Goal: Information Seeking & Learning: Check status

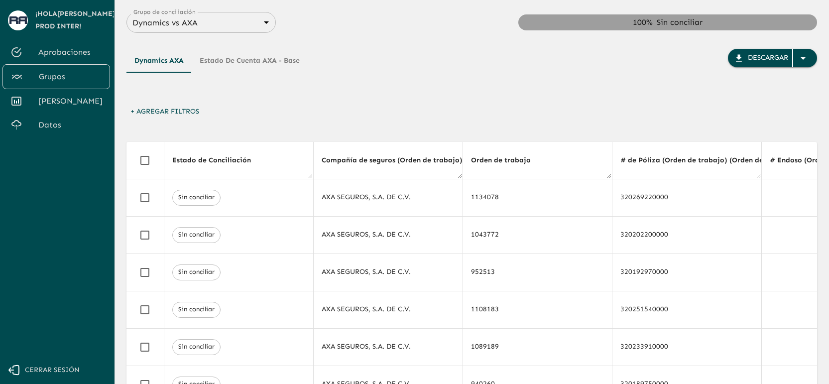
scroll to position [0, 985]
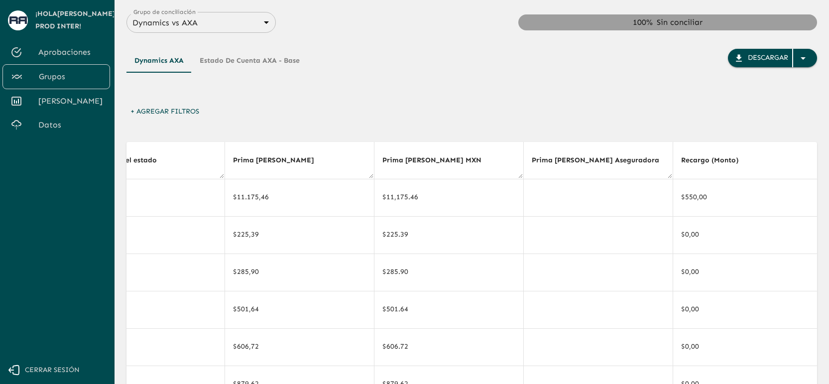
click at [387, 104] on div "+ Agregar Filtros" at bounding box center [471, 114] width 691 height 23
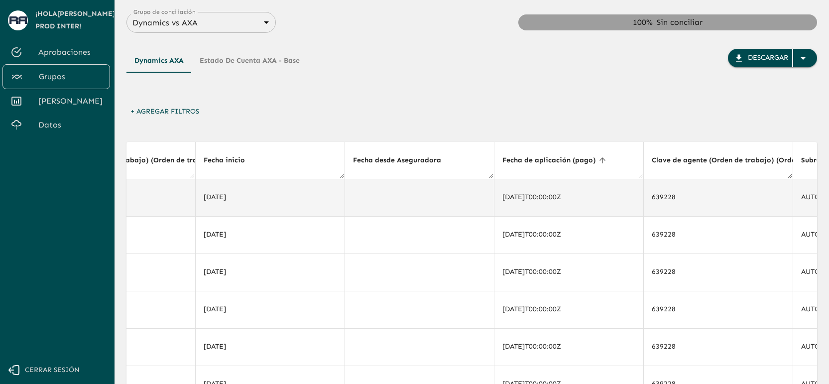
scroll to position [0, 2817]
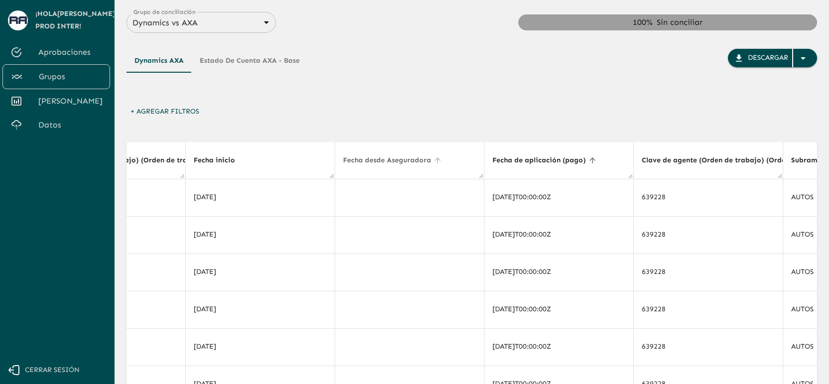
click at [434, 162] on icon at bounding box center [437, 160] width 9 height 9
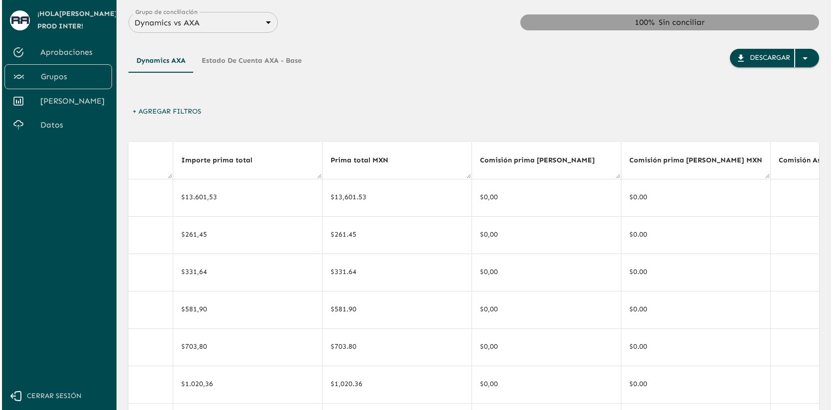
scroll to position [0, 1734]
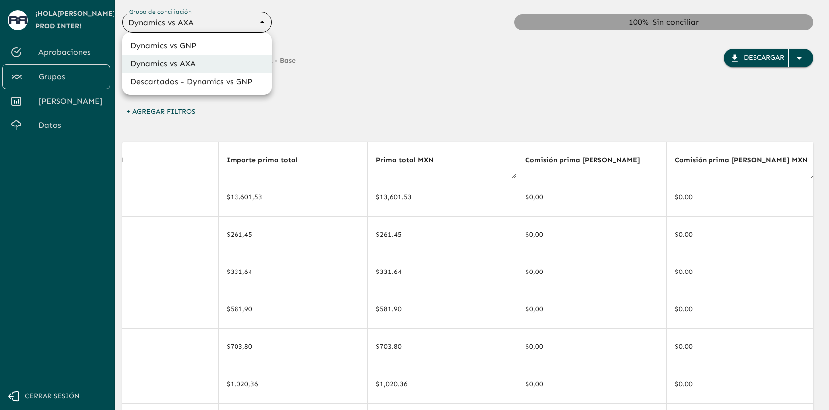
click at [159, 24] on body "Se están procesando los movimientos. Algunas acciones permanecerán deshabilitad…" at bounding box center [414, 205] width 829 height 410
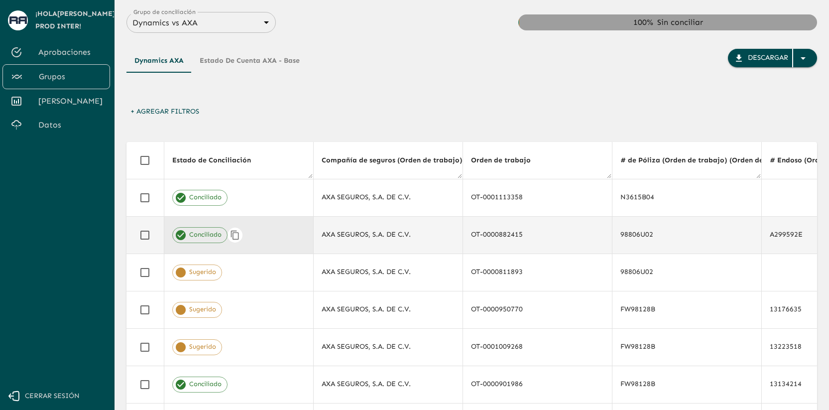
click at [261, 233] on div "Conciliado" at bounding box center [238, 235] width 133 height 16
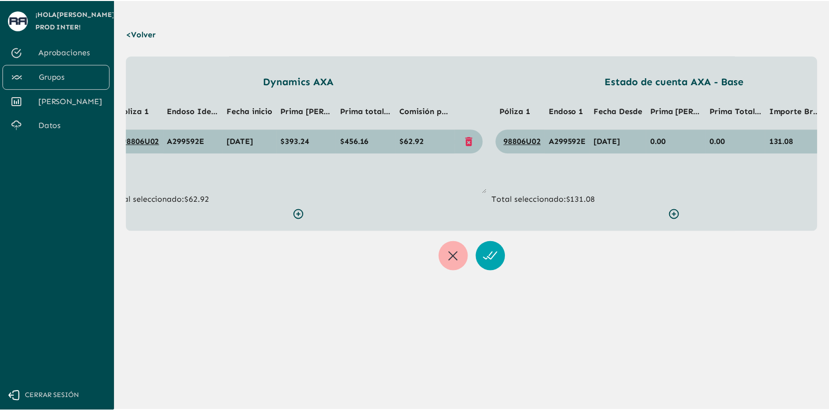
scroll to position [0, 36]
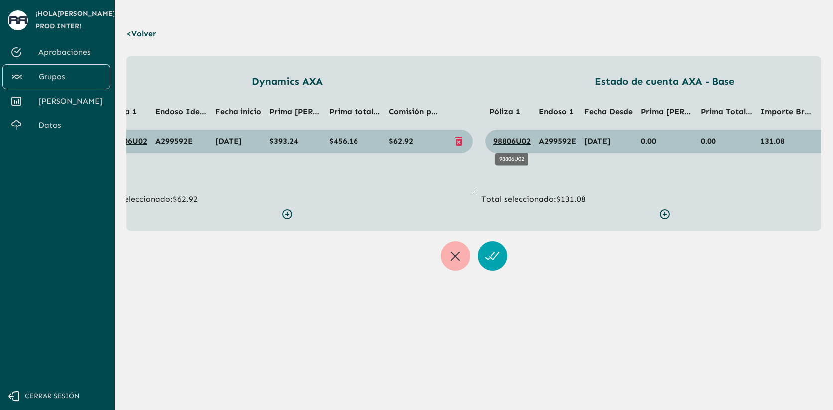
click at [511, 140] on link "98806U02" at bounding box center [511, 140] width 37 height 9
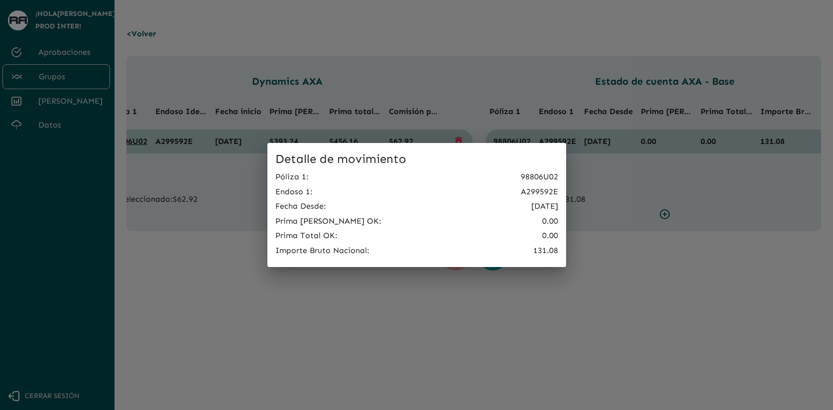
click at [504, 128] on div "Detalle de movimiento Póliza 1 : 98806U02 Endoso 1 : A299592E Fecha Desde : [DA…" at bounding box center [416, 205] width 833 height 410
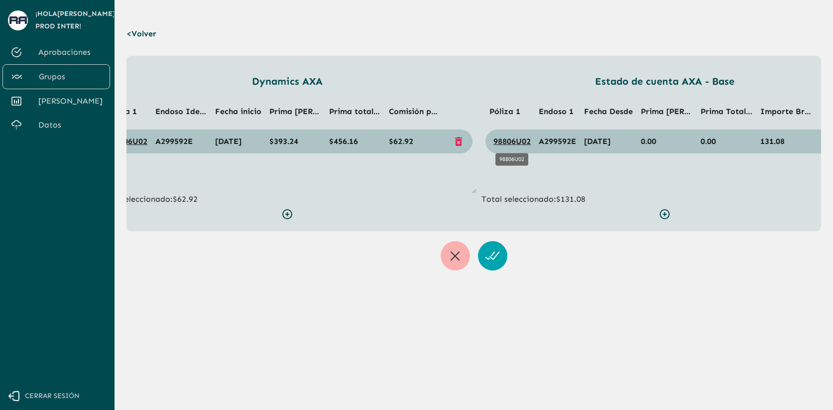
click at [508, 139] on link "98806U02" at bounding box center [511, 140] width 37 height 9
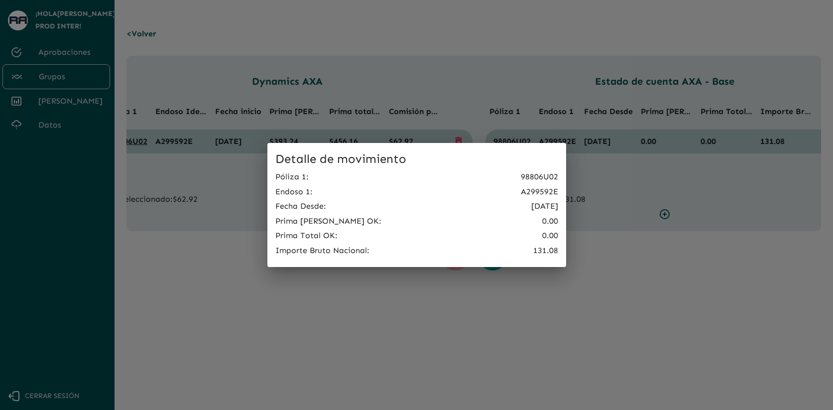
click at [539, 179] on p "98806U02" at bounding box center [539, 177] width 37 height 12
copy p "98806U02"
click at [487, 59] on div "Detalle de movimiento Póliza 1 : 98806U02 Endoso 1 : A299592E Fecha Desde : [DA…" at bounding box center [416, 205] width 833 height 410
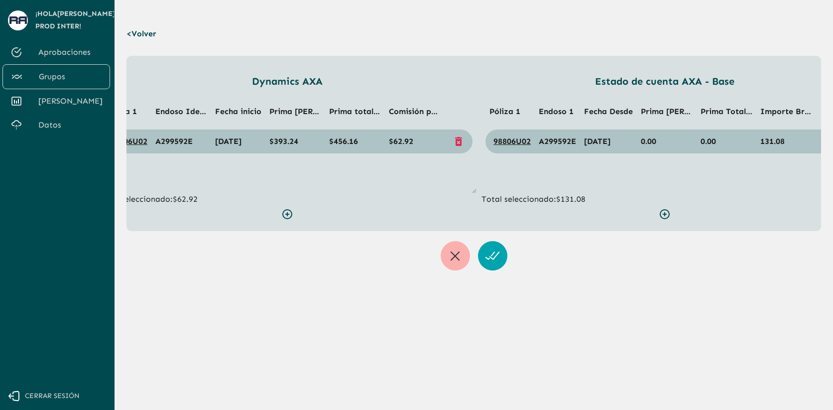
click at [138, 31] on p "< Volver" at bounding box center [143, 34] width 35 height 28
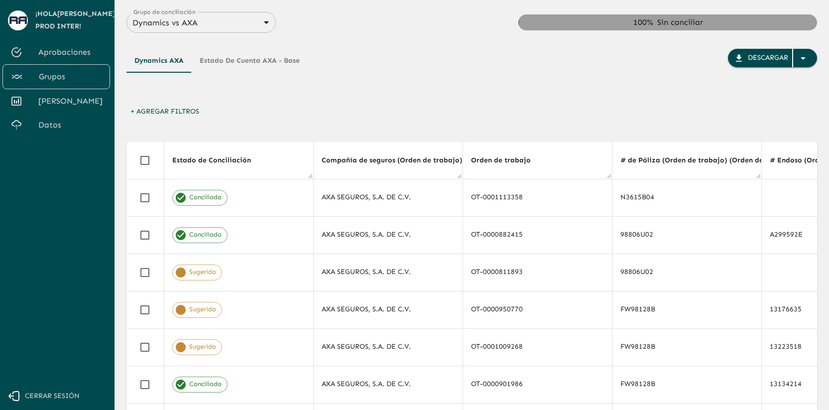
click at [229, 66] on button "Estado de cuenta AXA - Base" at bounding box center [250, 61] width 116 height 24
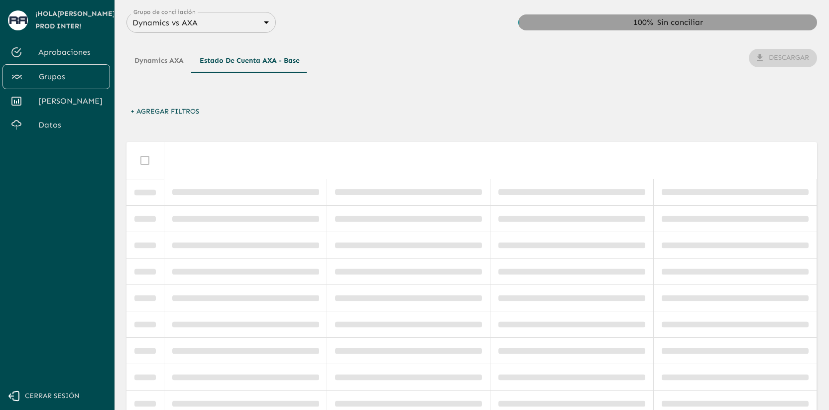
click at [230, 98] on div "Dynamics AXA Estado de cuenta AXA - Base" at bounding box center [216, 76] width 181 height 54
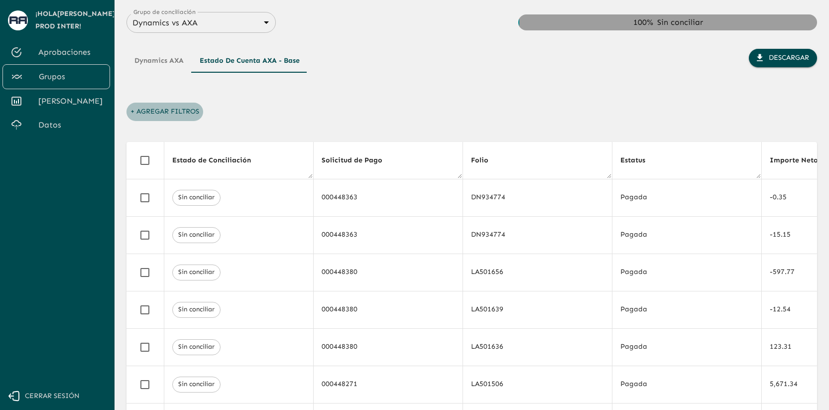
click at [179, 115] on button "+ Agregar Filtros" at bounding box center [164, 112] width 77 height 18
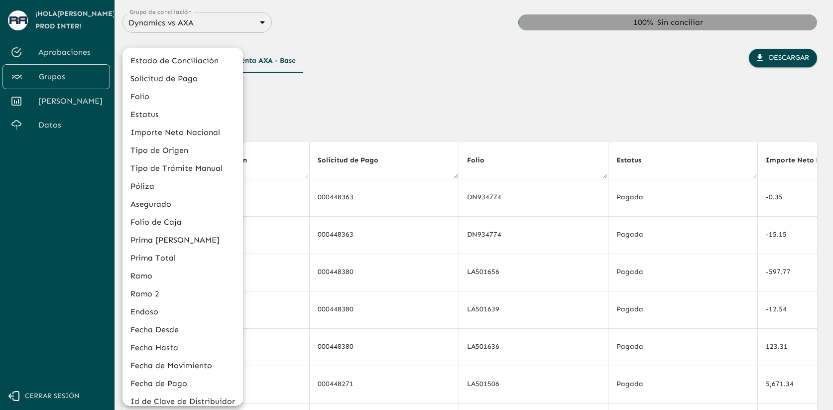
click at [177, 184] on li "Póliza" at bounding box center [183, 186] width 121 height 18
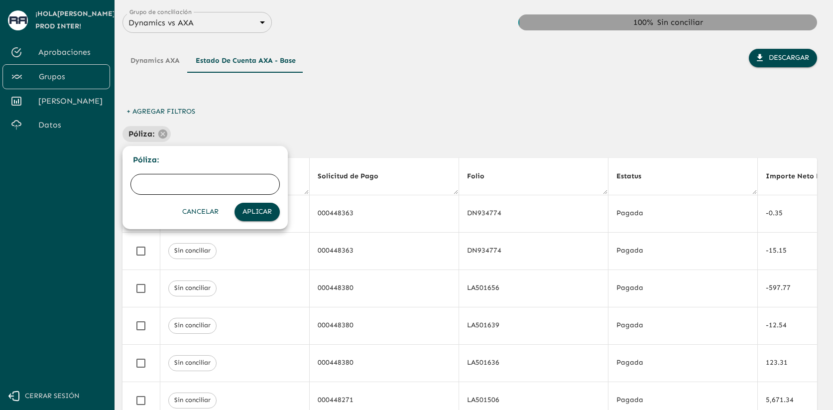
paste input "98806U02"
type input "98806U02"
click at [248, 212] on button "Aplicar" at bounding box center [257, 212] width 45 height 18
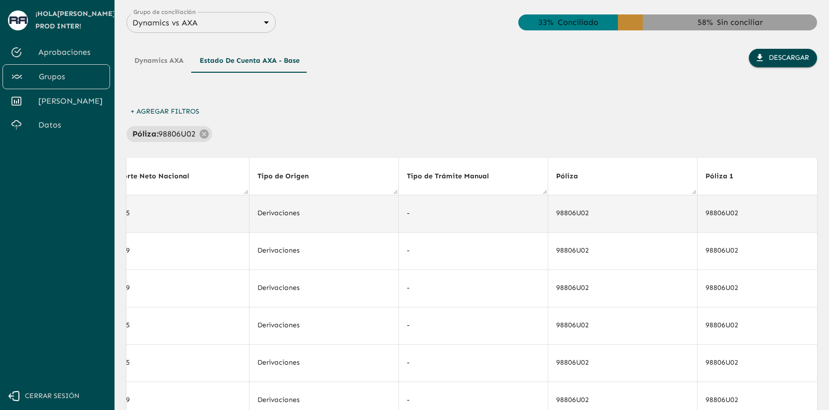
scroll to position [0, 664]
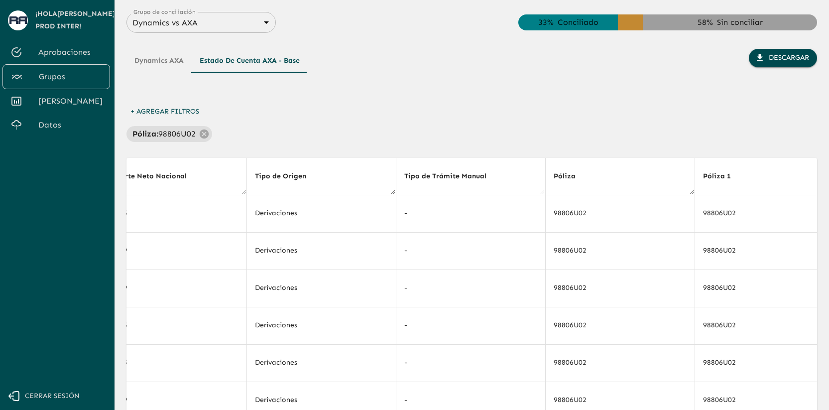
click at [562, 126] on div "Póliza : 98806U02" at bounding box center [471, 134] width 691 height 16
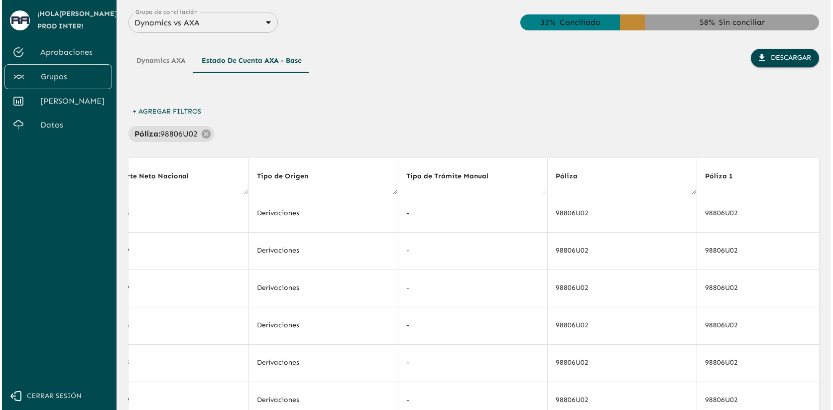
scroll to position [0, 2248]
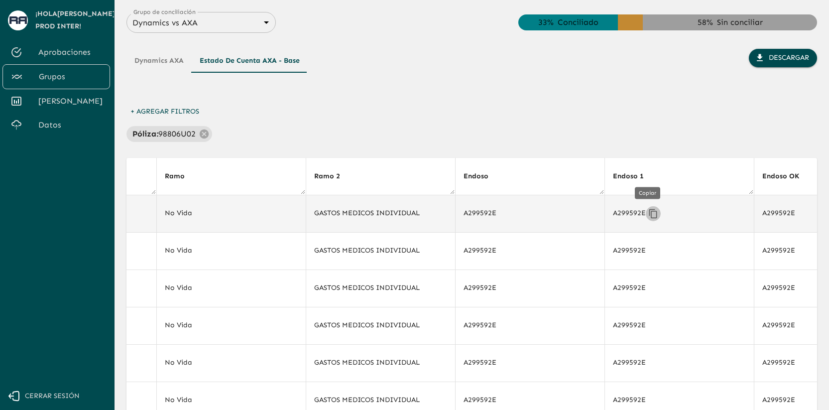
click at [648, 213] on icon "Copiar" at bounding box center [653, 214] width 10 height 10
click at [174, 108] on button "+ Agregar Filtros" at bounding box center [164, 112] width 77 height 18
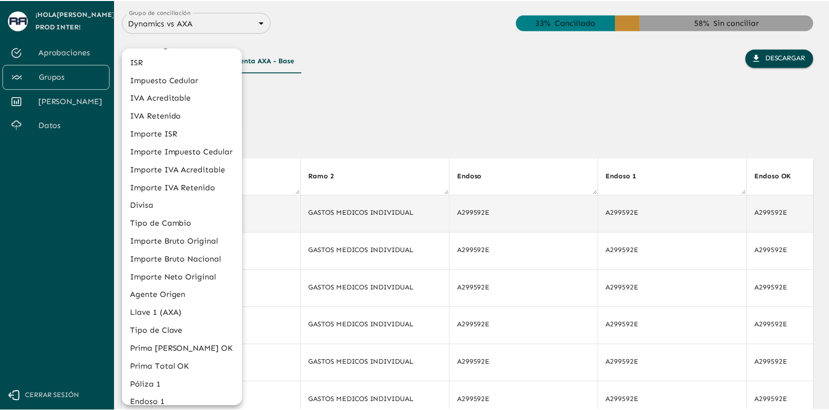
scroll to position [475, 0]
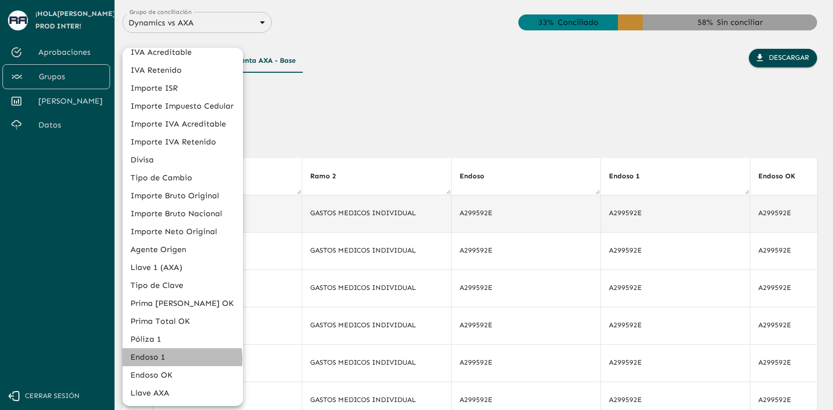
click at [163, 360] on li "Endoso 1" at bounding box center [183, 357] width 121 height 18
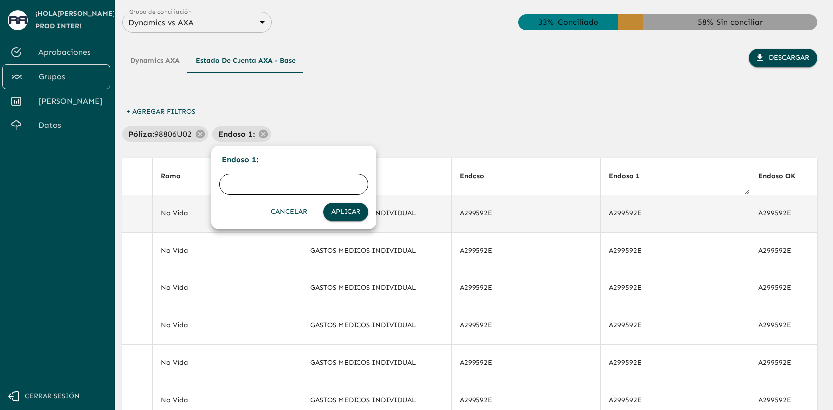
paste input "A299592E"
type input "A299592E"
click at [342, 214] on button "Aplicar" at bounding box center [345, 212] width 45 height 18
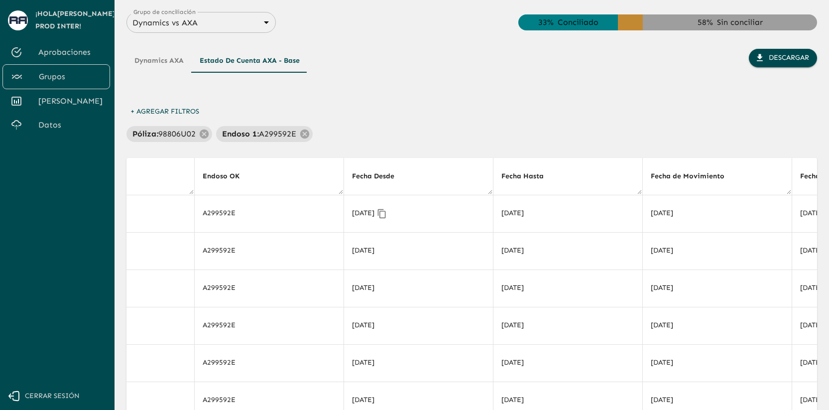
scroll to position [0, 2811]
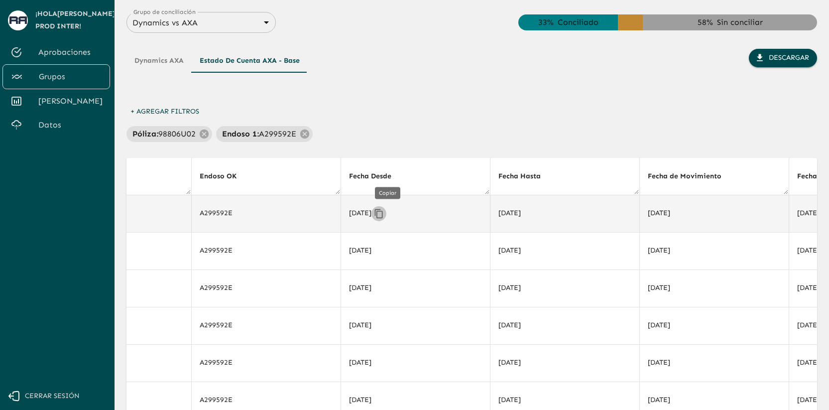
click at [382, 213] on icon "Copiar" at bounding box center [378, 213] width 8 height 9
click at [191, 111] on button "+ Agregar Filtros" at bounding box center [164, 112] width 77 height 18
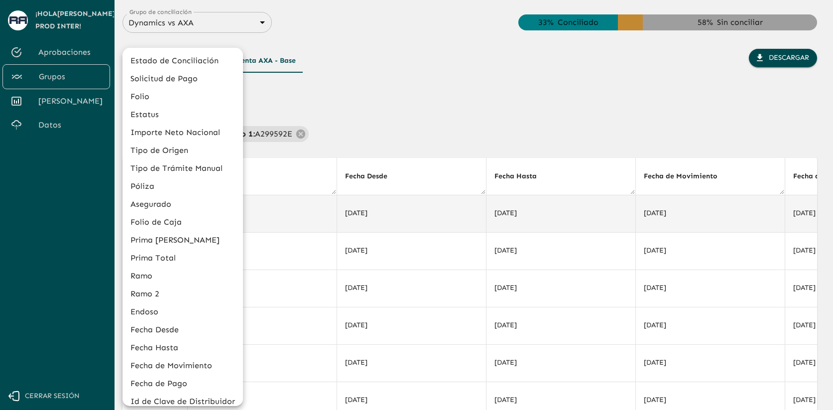
click at [346, 100] on div at bounding box center [416, 205] width 833 height 410
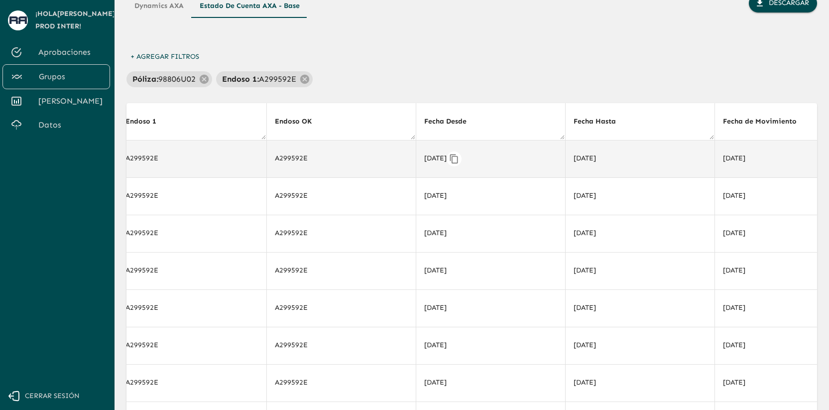
scroll to position [0, 2733]
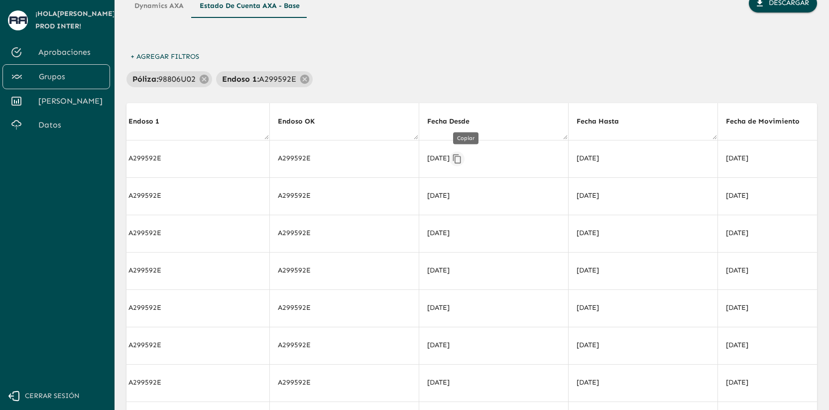
click at [462, 158] on icon "Copiar" at bounding box center [457, 159] width 10 height 10
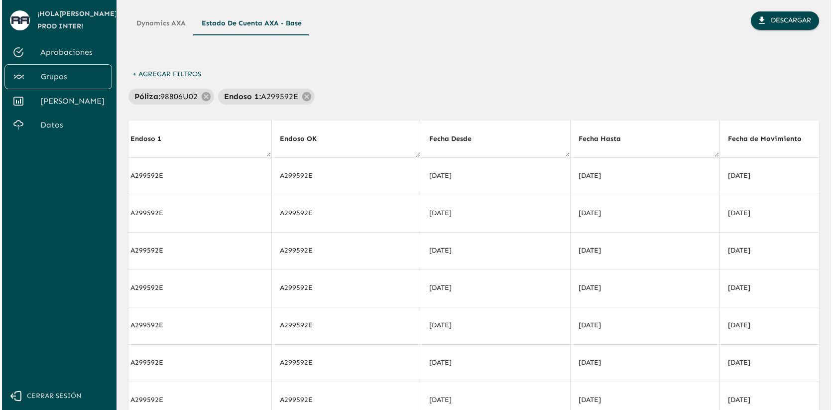
scroll to position [31, 0]
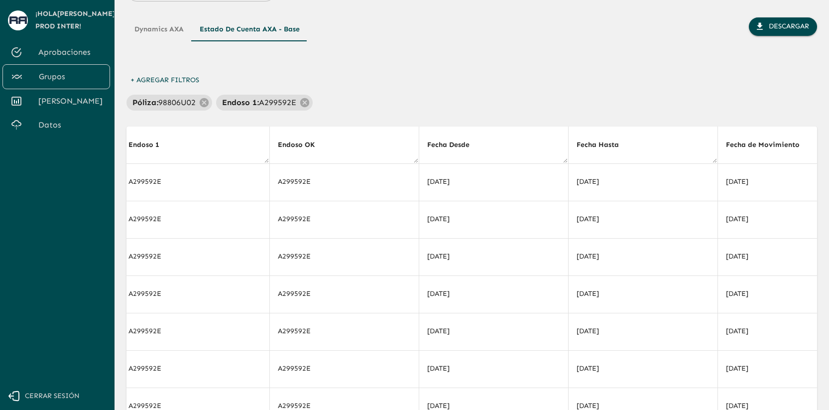
click at [186, 79] on button "+ Agregar Filtros" at bounding box center [164, 80] width 77 height 18
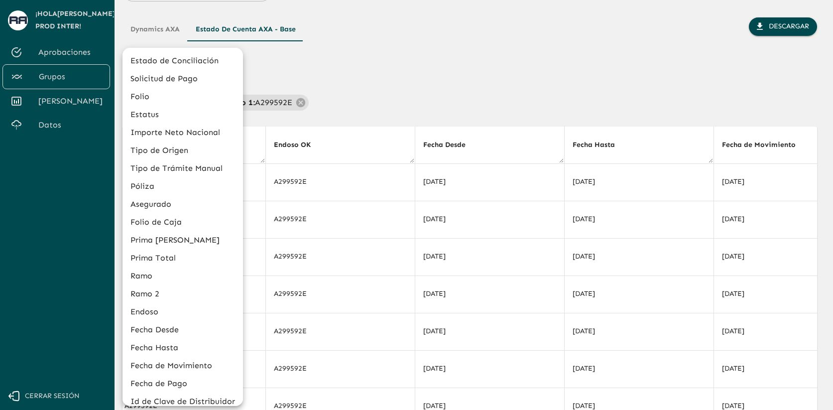
click at [179, 328] on li "Fecha Desde" at bounding box center [183, 330] width 121 height 18
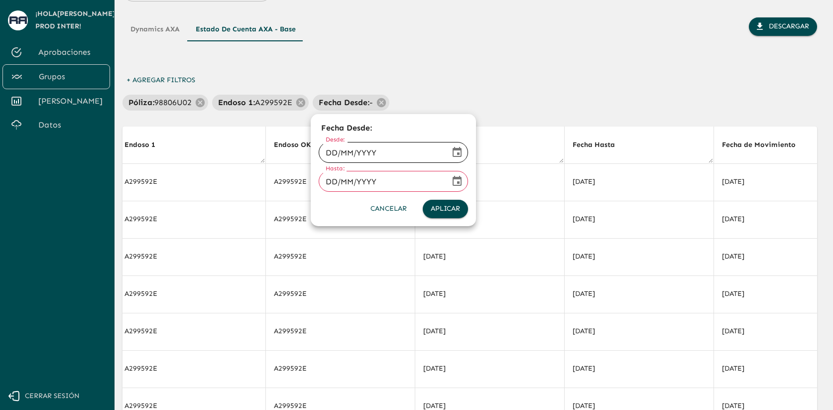
click at [396, 151] on input "DD/MM/YYYY" at bounding box center [381, 152] width 124 height 28
click at [453, 148] on icon "Choose date" at bounding box center [457, 152] width 12 height 12
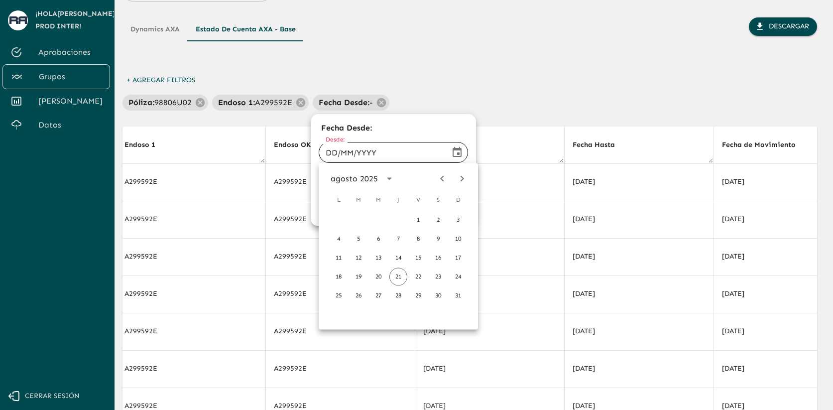
click at [444, 176] on icon "Previous month" at bounding box center [442, 179] width 12 height 12
click at [503, 90] on div at bounding box center [416, 205] width 833 height 410
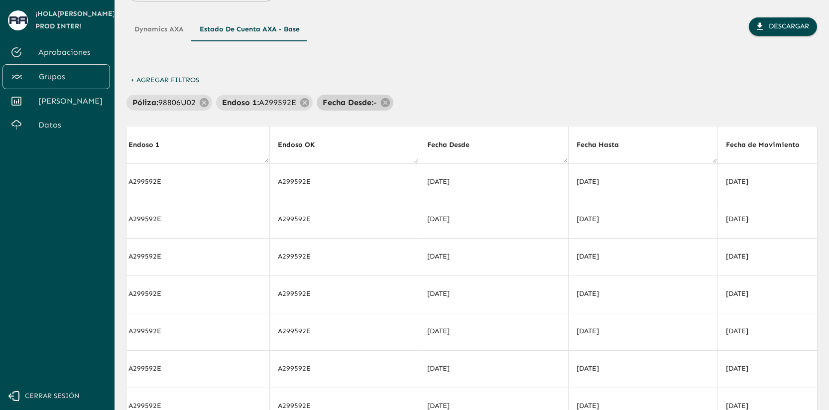
click at [362, 104] on p "Fecha Desde :" at bounding box center [348, 103] width 51 height 12
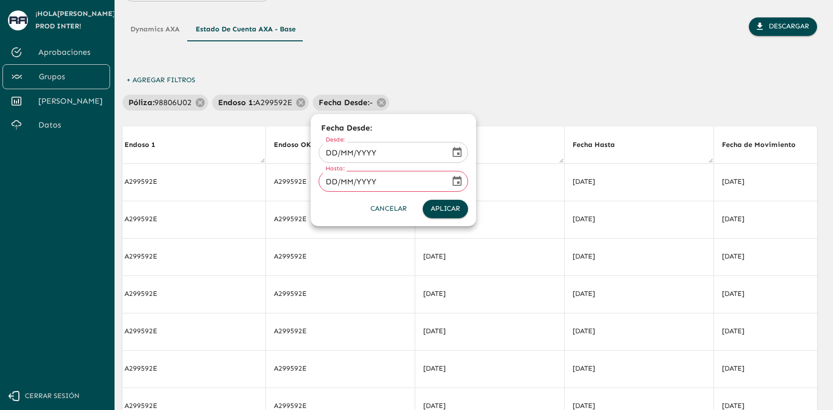
click at [455, 151] on icon "Choose date" at bounding box center [457, 152] width 12 height 12
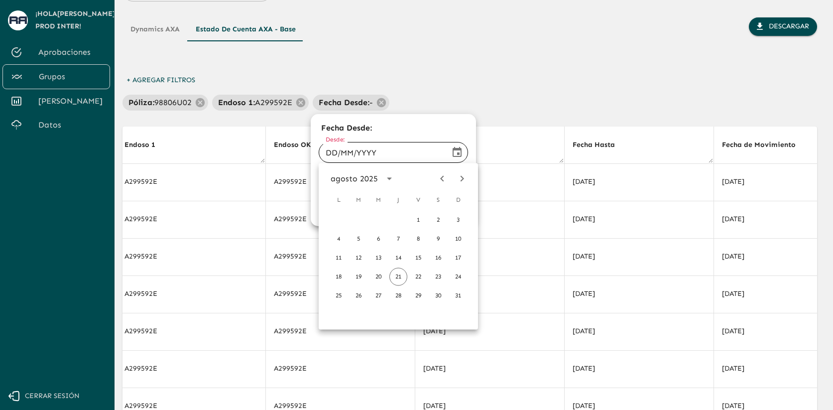
click at [385, 180] on icon "calendar view is open, switch to year view" at bounding box center [389, 179] width 12 height 12
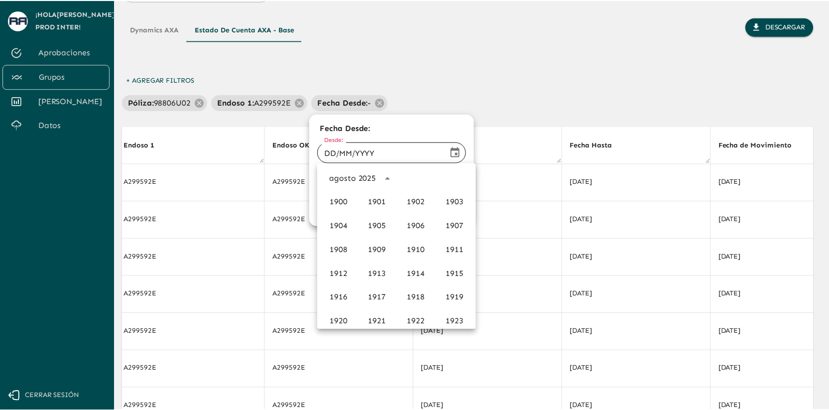
scroll to position [683, 0]
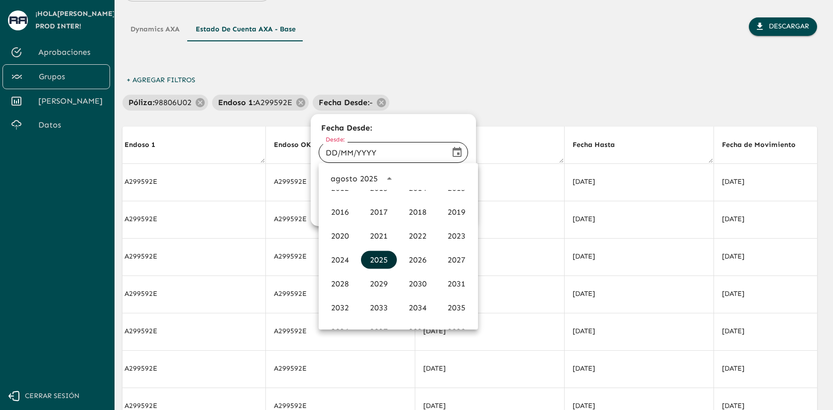
click at [381, 258] on button "2025" at bounding box center [379, 260] width 36 height 18
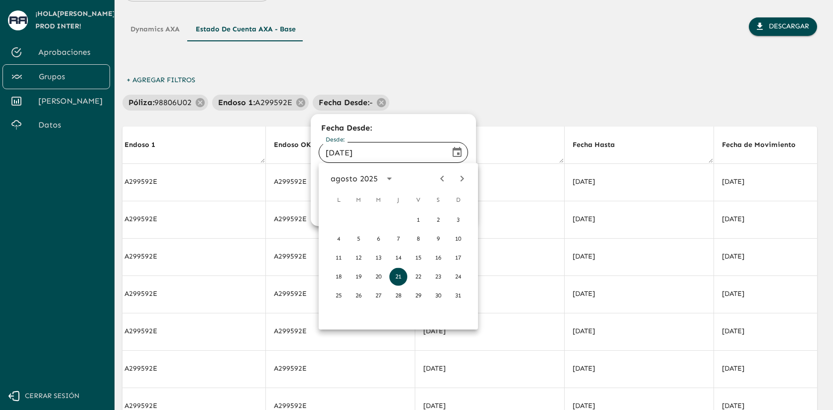
click at [439, 178] on icon "Previous month" at bounding box center [442, 179] width 12 height 12
click at [381, 241] on button "7" at bounding box center [378, 239] width 18 height 18
type input "[DATE]"
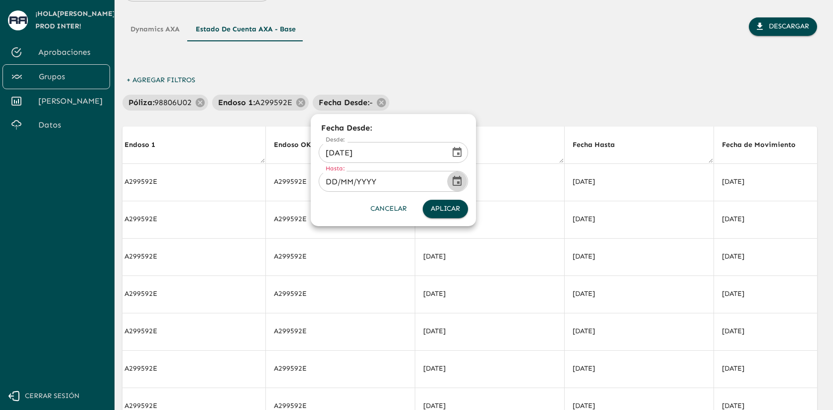
click at [456, 180] on icon "Choose date" at bounding box center [457, 181] width 12 height 12
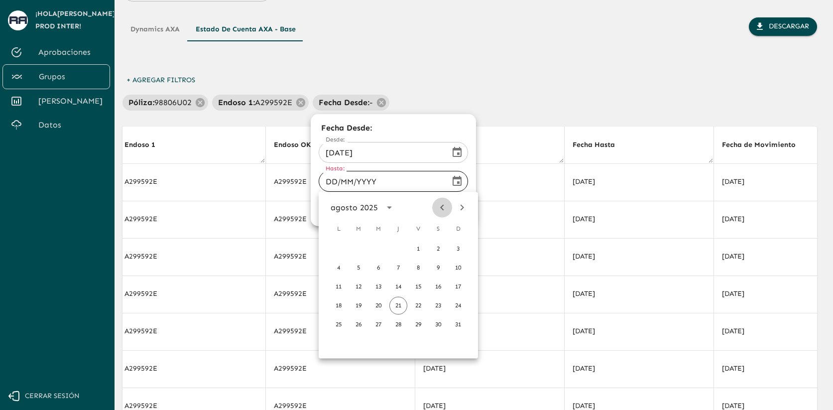
click at [439, 205] on icon "Previous month" at bounding box center [442, 208] width 12 height 12
click at [383, 267] on button "7" at bounding box center [378, 268] width 18 height 18
type input "[DATE]"
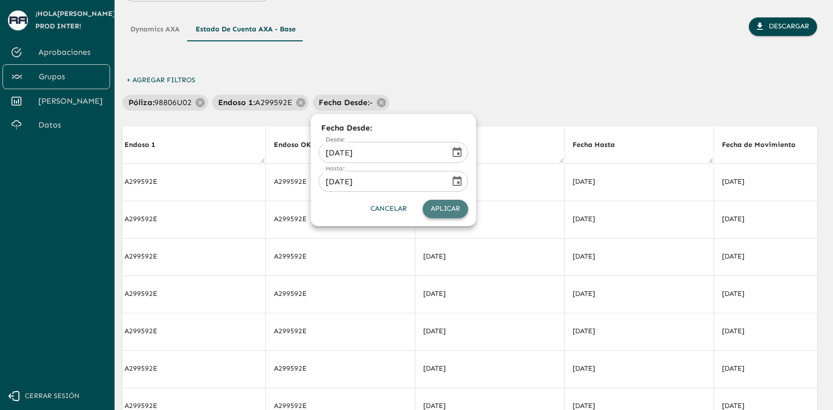
click at [442, 212] on button "Aplicar" at bounding box center [445, 209] width 45 height 18
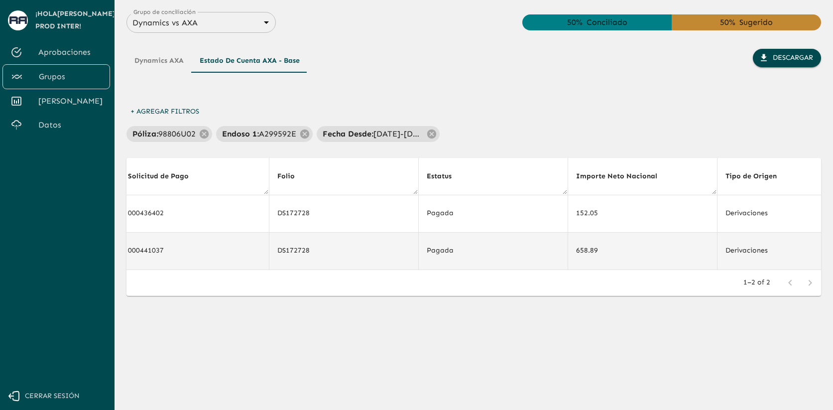
scroll to position [0, 0]
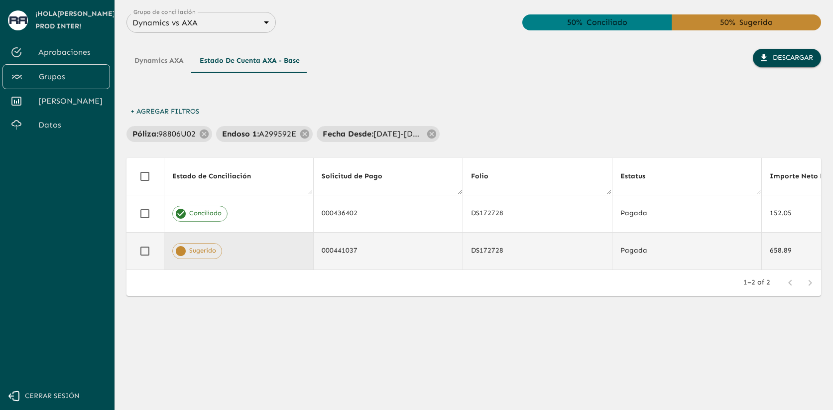
click at [272, 259] on td "Sugerido" at bounding box center [238, 250] width 149 height 37
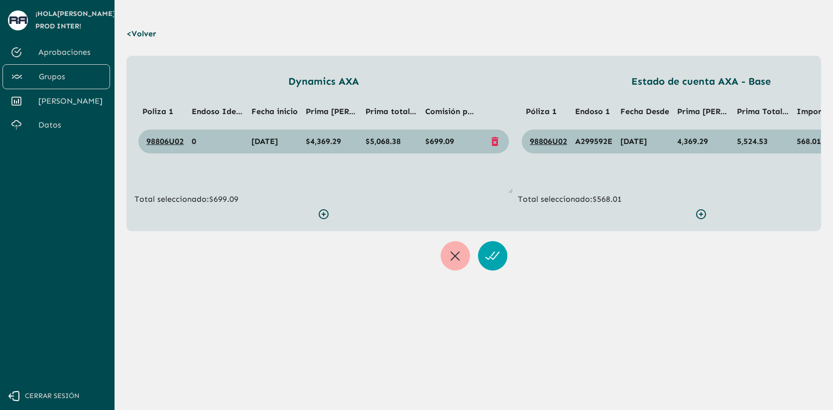
click at [144, 34] on p "< Volver" at bounding box center [143, 34] width 35 height 28
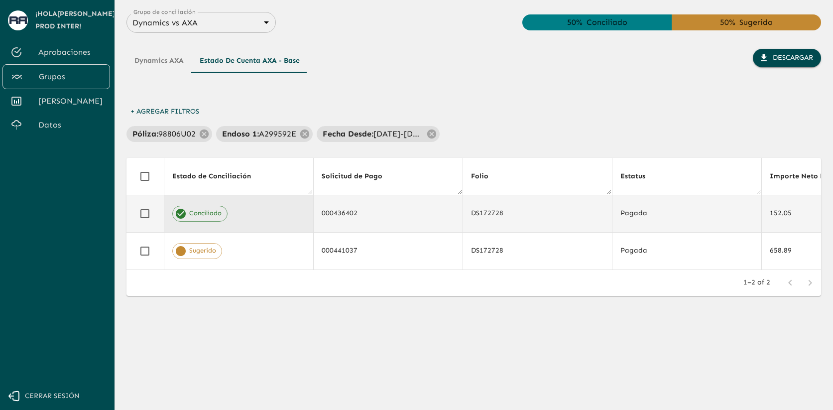
click at [282, 217] on div "Conciliado" at bounding box center [238, 214] width 133 height 16
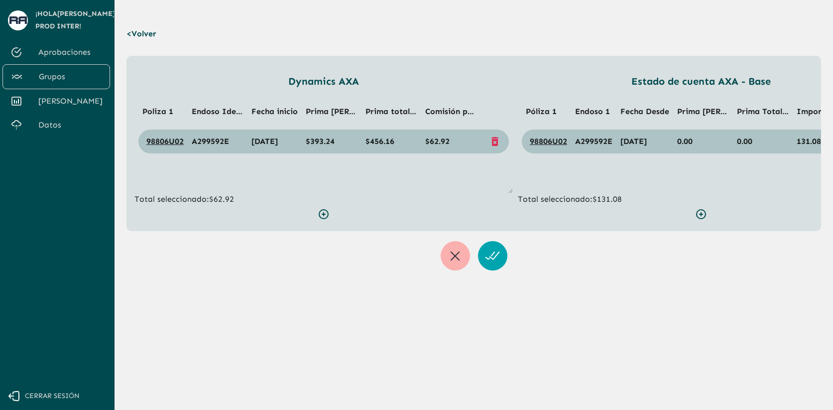
click at [143, 30] on p "< Volver" at bounding box center [143, 34] width 35 height 28
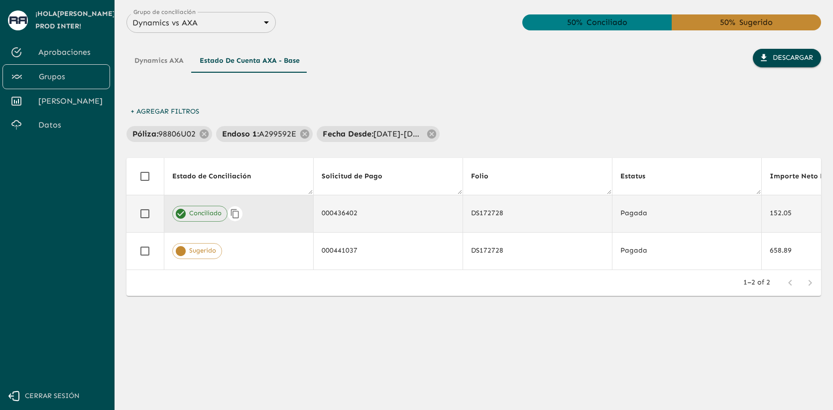
click at [285, 209] on div "Conciliado" at bounding box center [238, 214] width 133 height 16
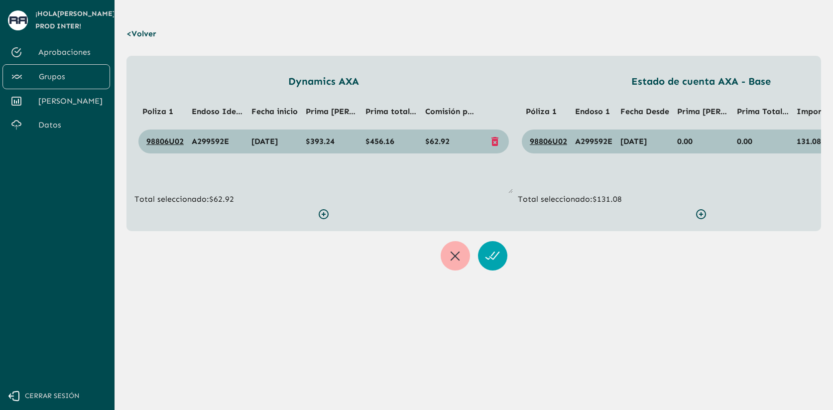
click at [150, 35] on p "< Volver" at bounding box center [143, 34] width 35 height 28
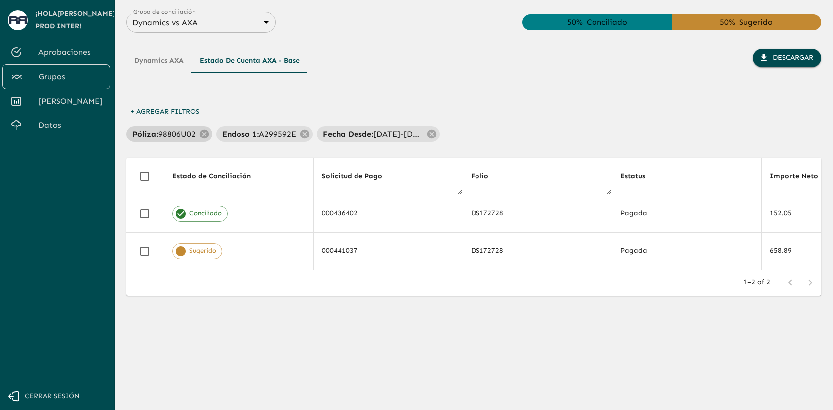
click at [177, 135] on p "98806U02" at bounding box center [176, 134] width 37 height 12
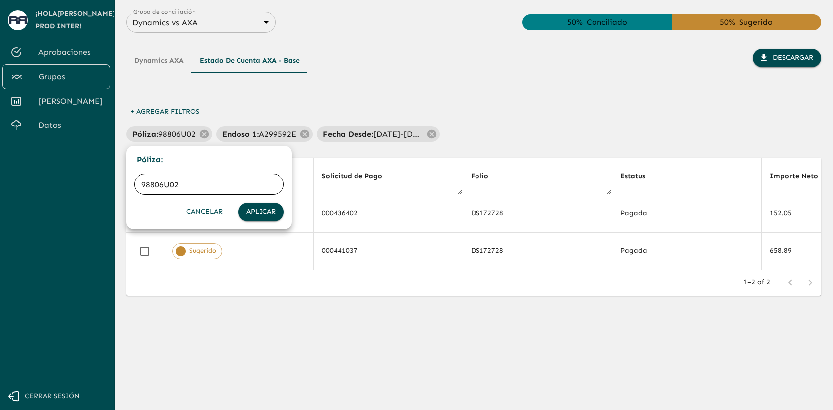
click at [170, 186] on input "98806U02" at bounding box center [208, 184] width 149 height 28
click at [239, 203] on button "Aplicar" at bounding box center [261, 212] width 45 height 18
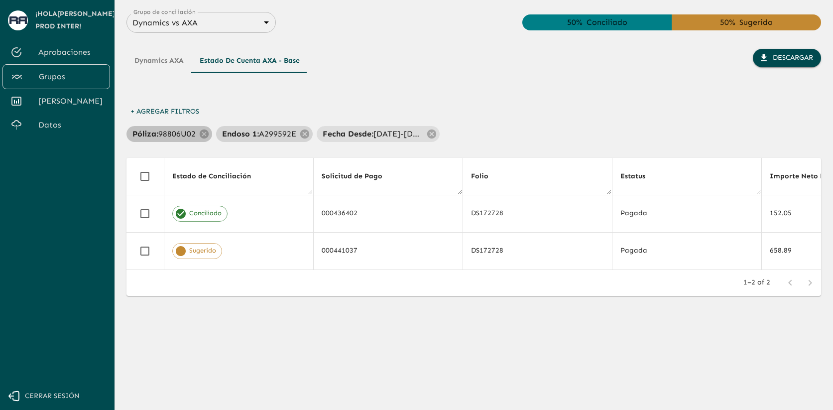
click at [277, 134] on p "A299592E" at bounding box center [277, 134] width 37 height 12
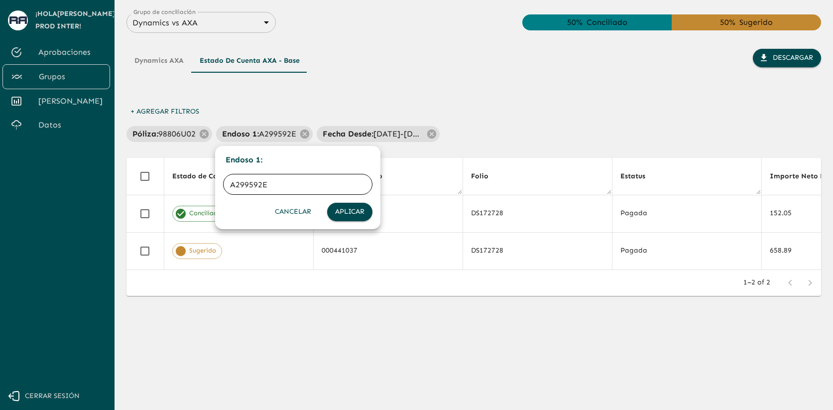
click at [246, 183] on input "A299592E" at bounding box center [297, 184] width 149 height 28
click at [365, 132] on div at bounding box center [416, 205] width 833 height 410
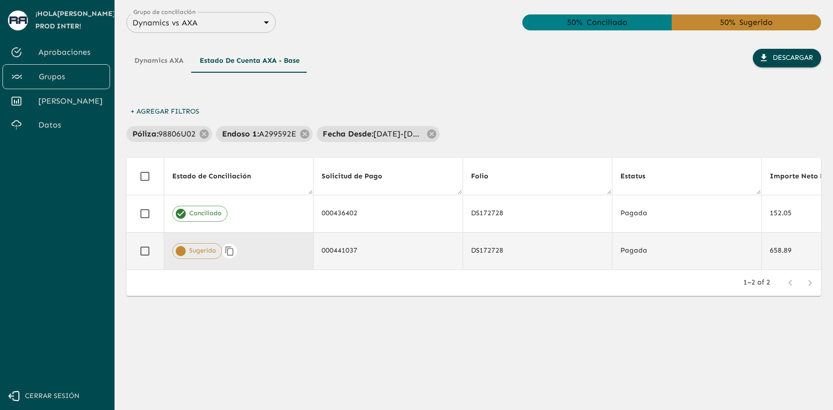
click at [278, 253] on div "Sugerido" at bounding box center [238, 251] width 133 height 16
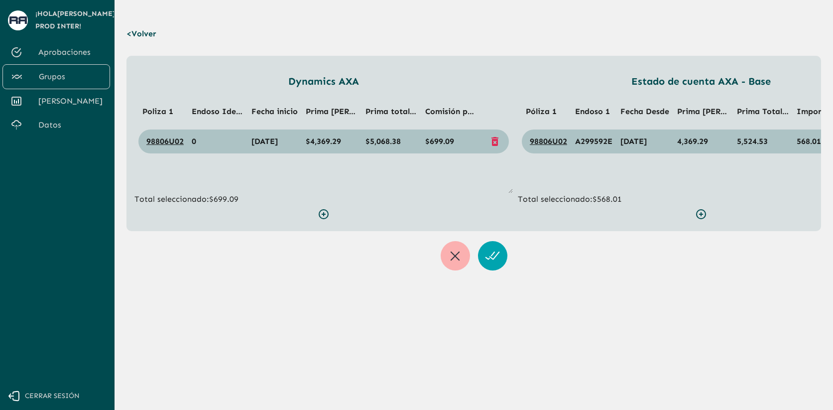
click at [154, 32] on p "< Volver" at bounding box center [143, 34] width 35 height 28
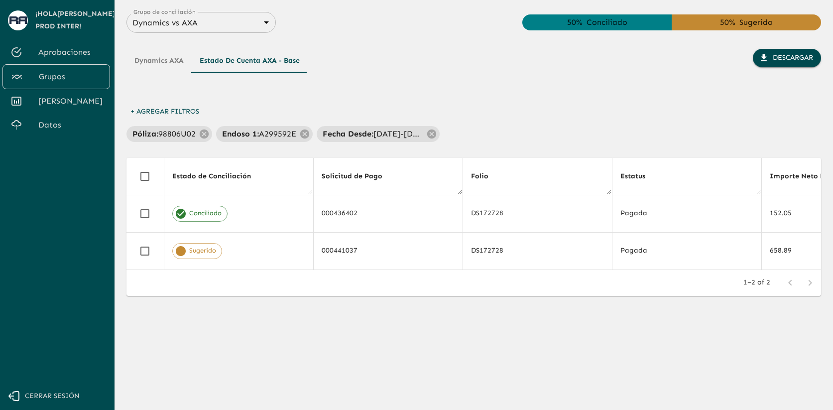
click at [175, 55] on button "Dynamics AXA" at bounding box center [158, 61] width 65 height 24
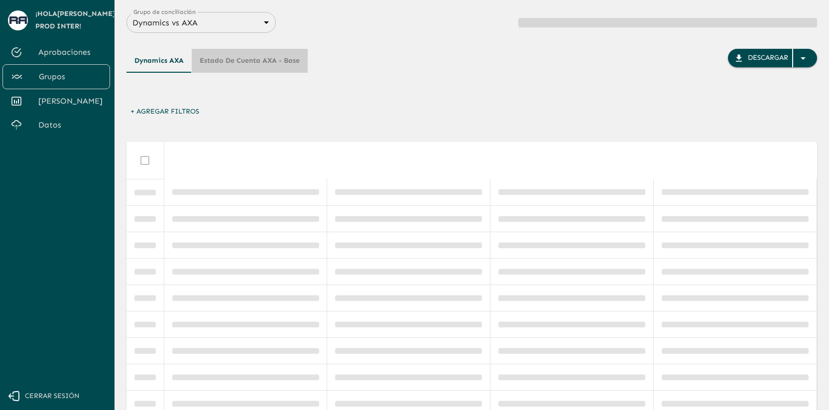
click at [268, 63] on button "Estado de cuenta AXA - Base" at bounding box center [250, 61] width 116 height 24
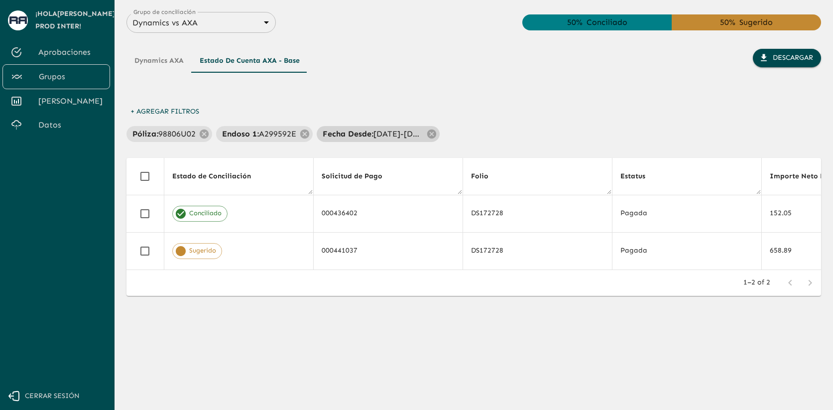
click at [389, 138] on p "[DATE]-[DATE]" at bounding box center [398, 134] width 50 height 12
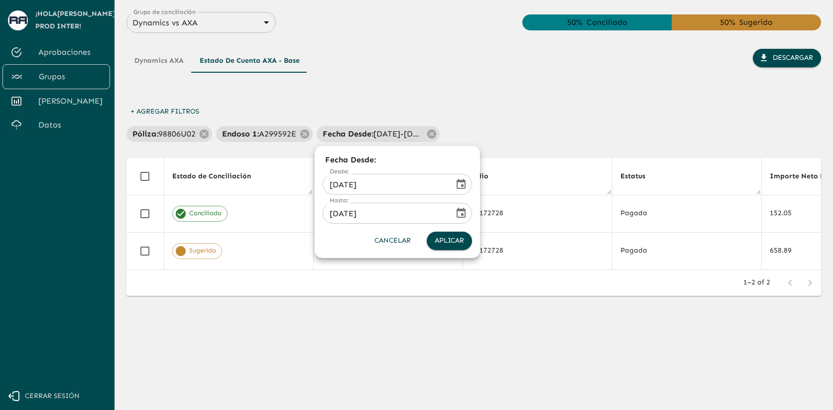
click at [454, 100] on div at bounding box center [416, 205] width 833 height 410
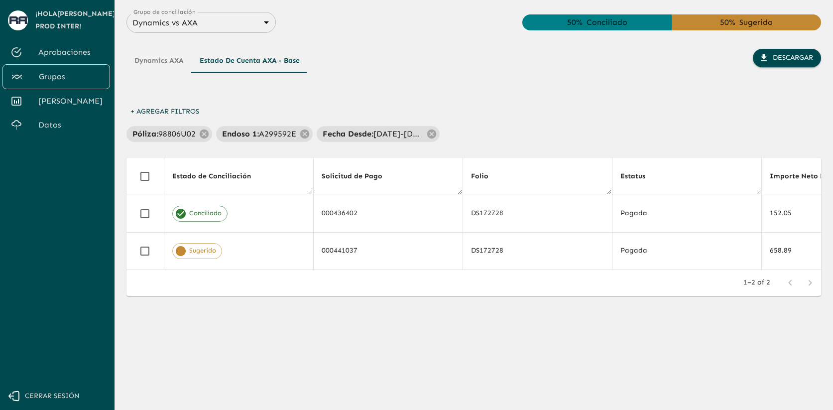
click at [177, 64] on button "Dynamics AXA" at bounding box center [158, 61] width 65 height 24
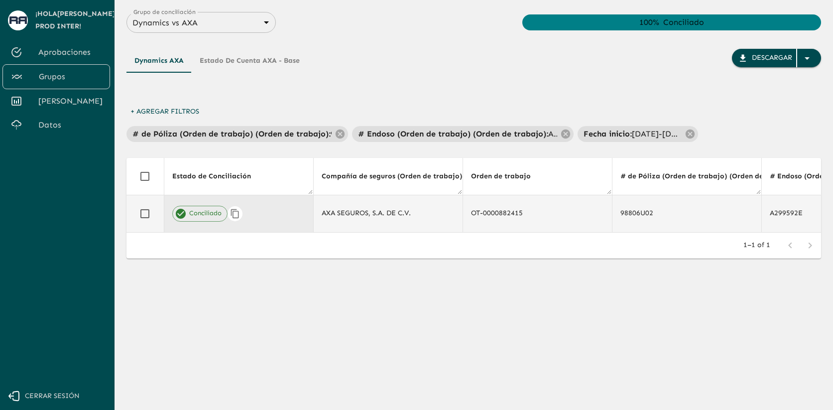
click at [265, 216] on div "Conciliado" at bounding box center [238, 214] width 133 height 16
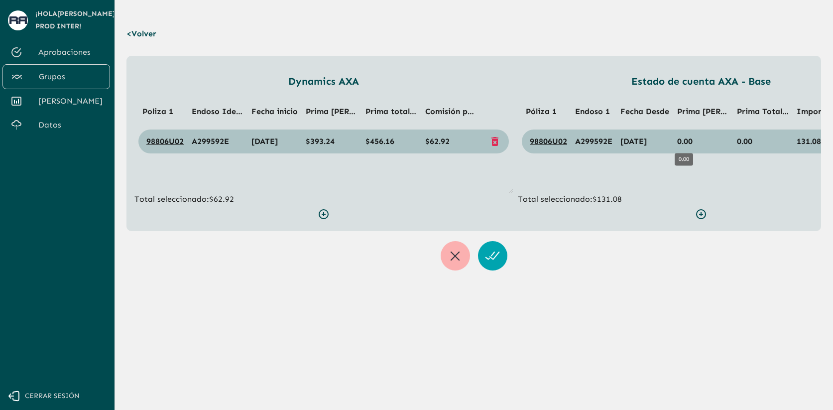
click at [685, 142] on span "0.00" at bounding box center [684, 140] width 15 height 9
click at [316, 143] on span "$393.24" at bounding box center [320, 140] width 29 height 9
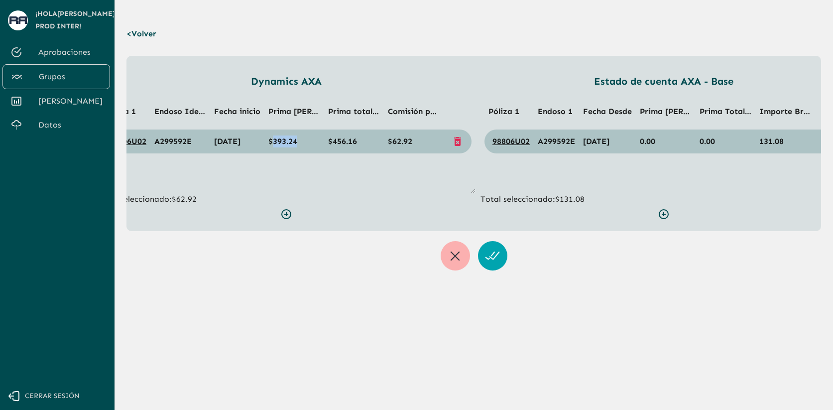
scroll to position [0, 60]
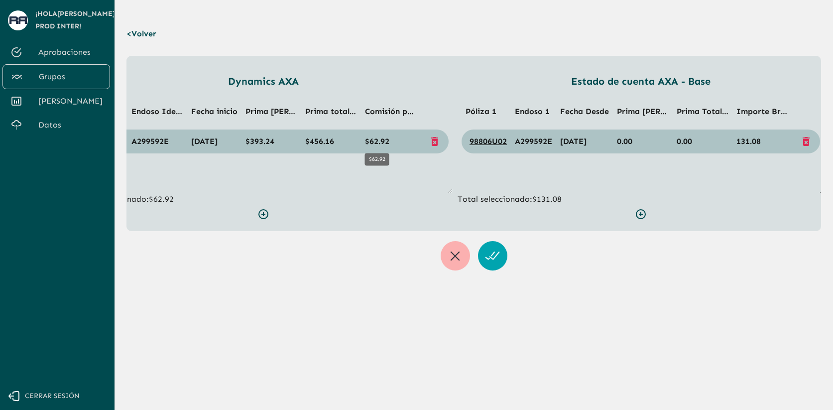
click at [381, 140] on span "$62.92" at bounding box center [377, 140] width 24 height 9
click at [746, 141] on span "131.08" at bounding box center [749, 140] width 24 height 9
click at [748, 139] on span "131.08" at bounding box center [749, 140] width 24 height 9
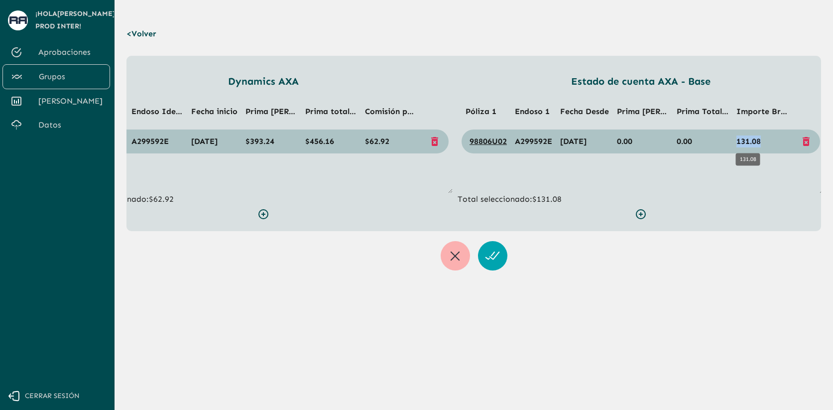
click at [748, 139] on span "131.08" at bounding box center [749, 140] width 24 height 9
click at [379, 143] on span "$62.92" at bounding box center [377, 140] width 24 height 9
click at [750, 136] on td "131.08" at bounding box center [763, 141] width 60 height 24
click at [645, 170] on ul "Póliza 1 Endoso 1 Fecha Desde Prima [PERSON_NAME] OK Prima Total OK Importe Bru…" at bounding box center [641, 144] width 367 height 100
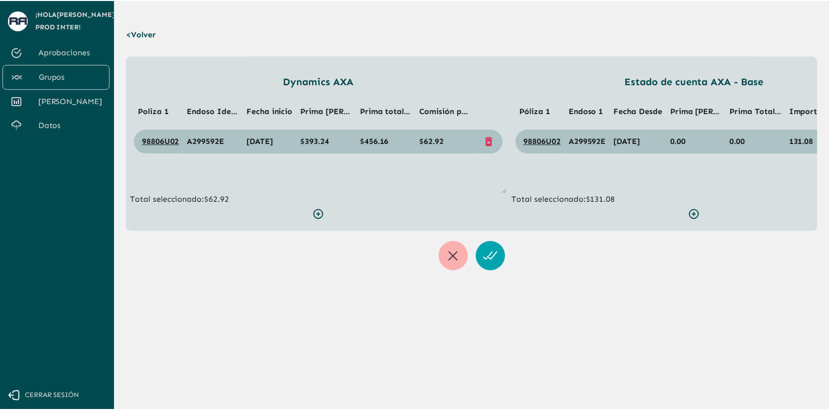
scroll to position [0, 0]
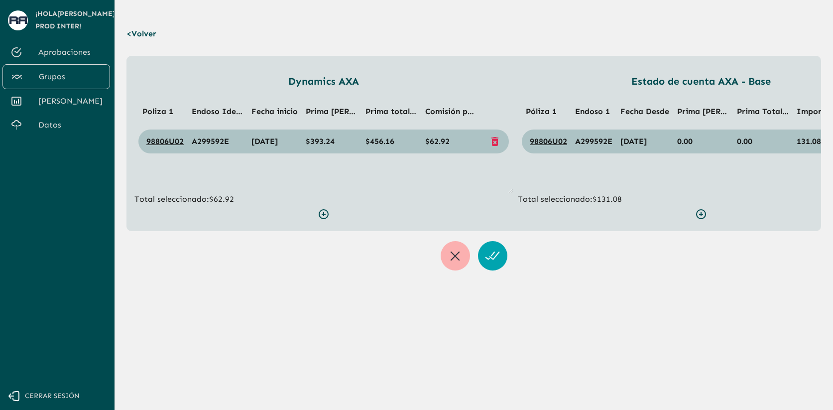
click at [154, 37] on p "< Volver" at bounding box center [143, 34] width 35 height 28
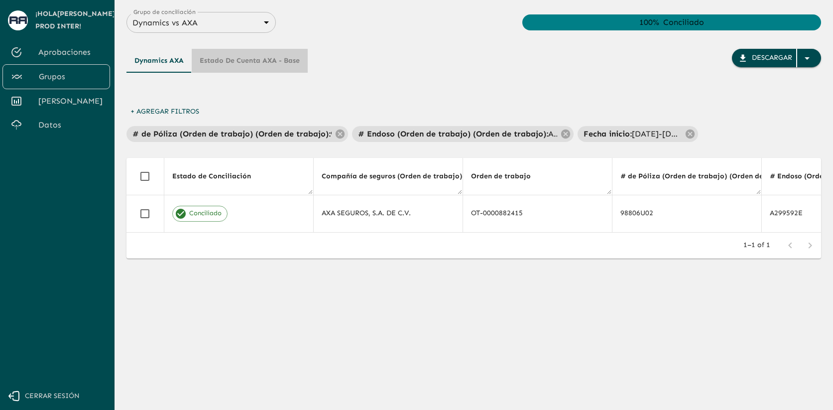
click at [276, 57] on button "Estado de cuenta AXA - Base" at bounding box center [250, 61] width 116 height 24
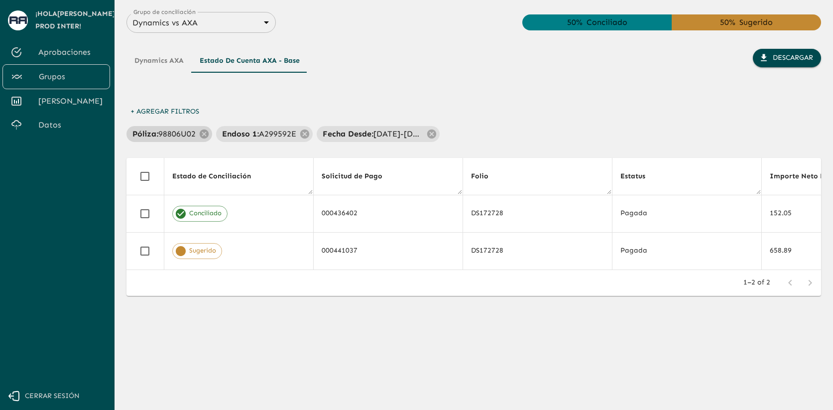
click at [183, 133] on p "98806U02" at bounding box center [176, 134] width 37 height 12
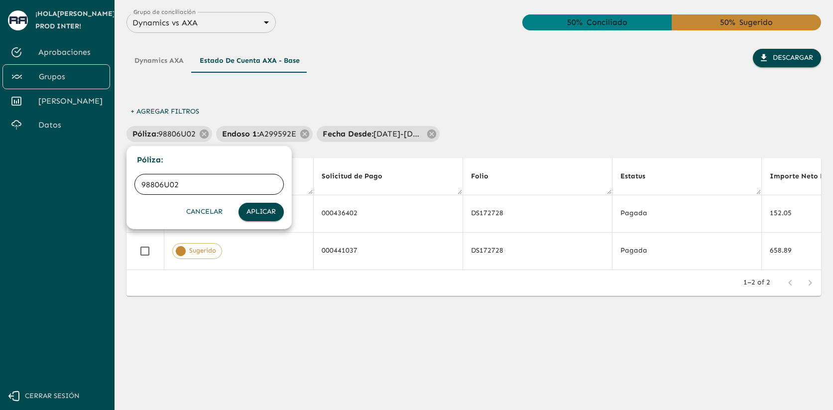
click at [161, 191] on input "98806U02" at bounding box center [208, 184] width 149 height 28
click at [272, 130] on div at bounding box center [416, 205] width 833 height 410
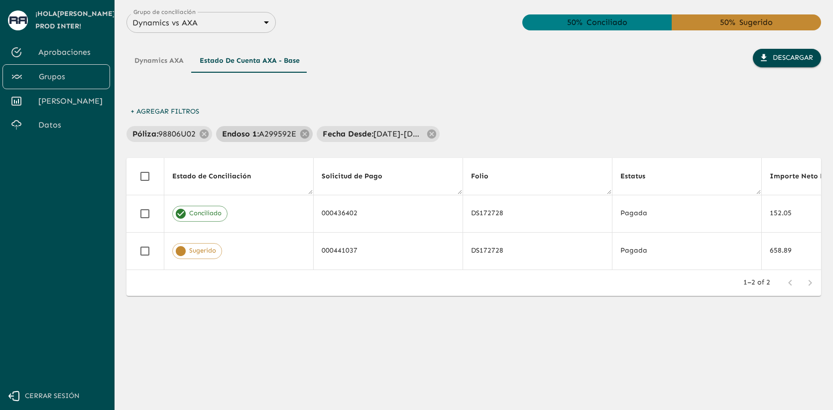
click at [274, 135] on p "A299592E" at bounding box center [277, 134] width 37 height 12
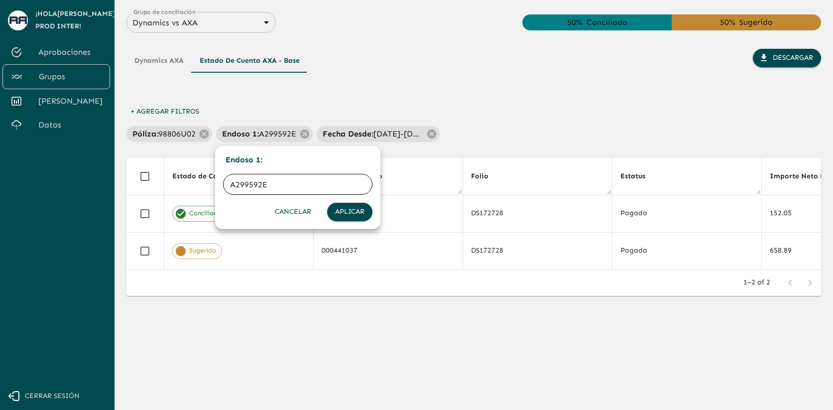
click at [268, 184] on input "A299592E" at bounding box center [297, 184] width 149 height 28
click at [390, 131] on div at bounding box center [416, 205] width 833 height 410
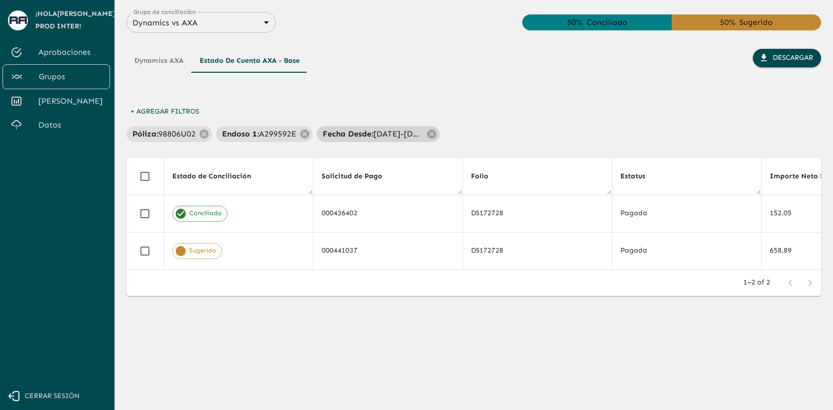
click at [391, 136] on p "[DATE]-[DATE]" at bounding box center [398, 134] width 50 height 12
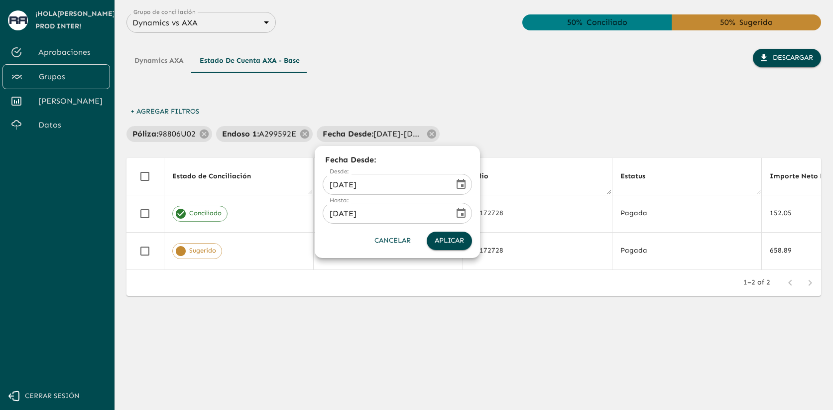
click at [349, 187] on input "[DATE]" at bounding box center [385, 184] width 124 height 28
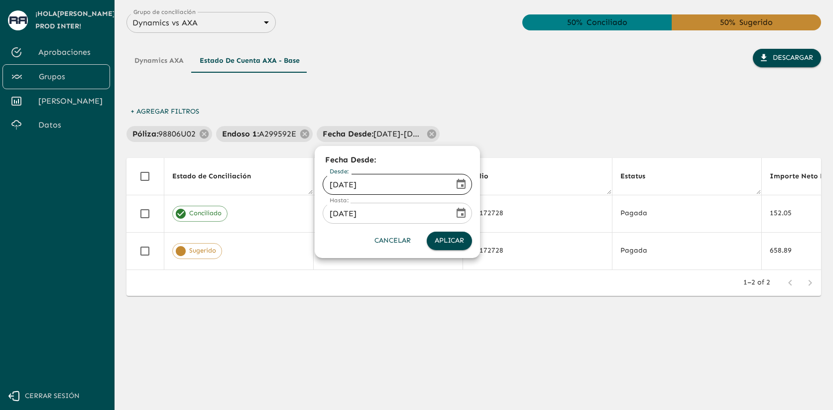
click at [349, 187] on input "[DATE]" at bounding box center [385, 184] width 124 height 28
click at [373, 185] on input "[DATE]" at bounding box center [385, 184] width 124 height 28
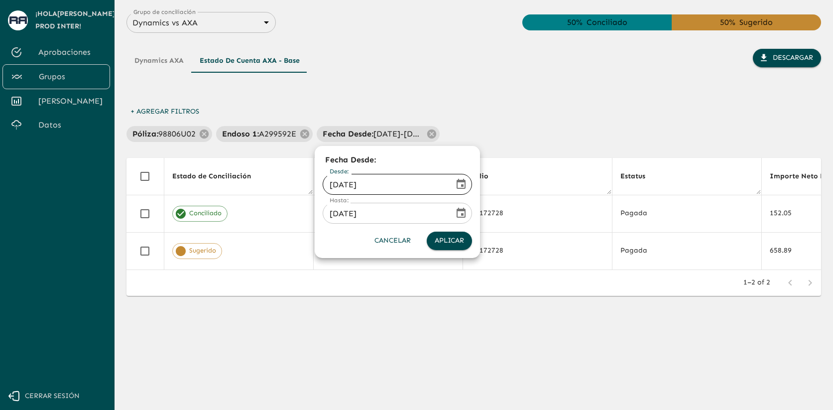
drag, startPoint x: 373, startPoint y: 185, endPoint x: 325, endPoint y: 184, distance: 48.3
click at [325, 184] on input "[DATE]" at bounding box center [385, 184] width 124 height 28
click at [380, 185] on input "[DATE]" at bounding box center [385, 184] width 124 height 28
click at [471, 97] on div at bounding box center [416, 205] width 833 height 410
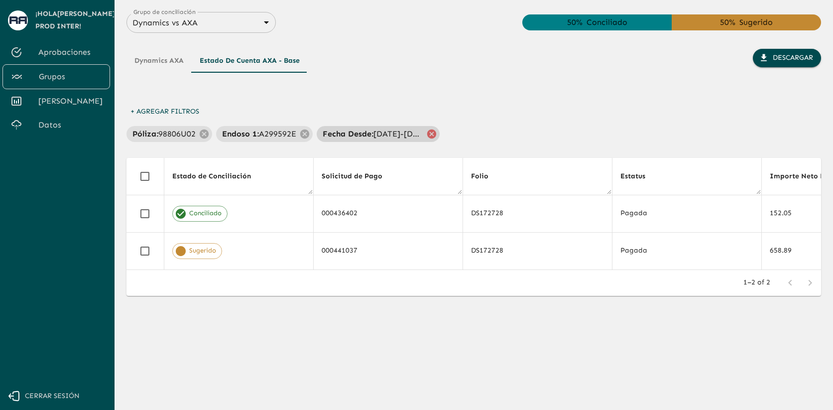
click at [430, 134] on icon at bounding box center [431, 133] width 11 height 11
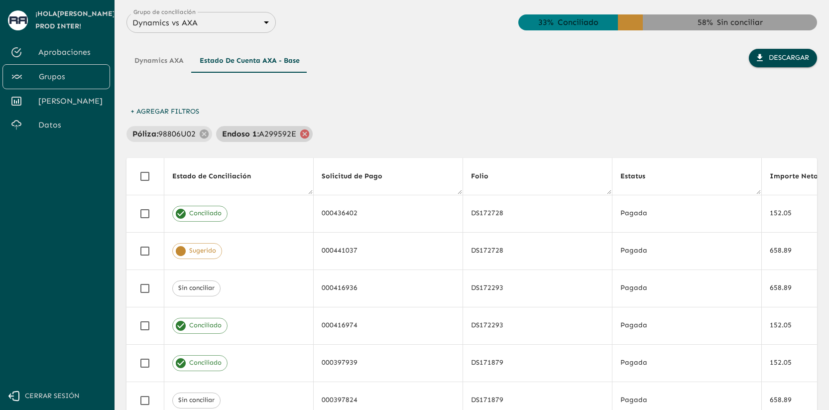
click at [300, 133] on icon at bounding box center [304, 133] width 9 height 9
click at [200, 136] on icon at bounding box center [204, 133] width 9 height 9
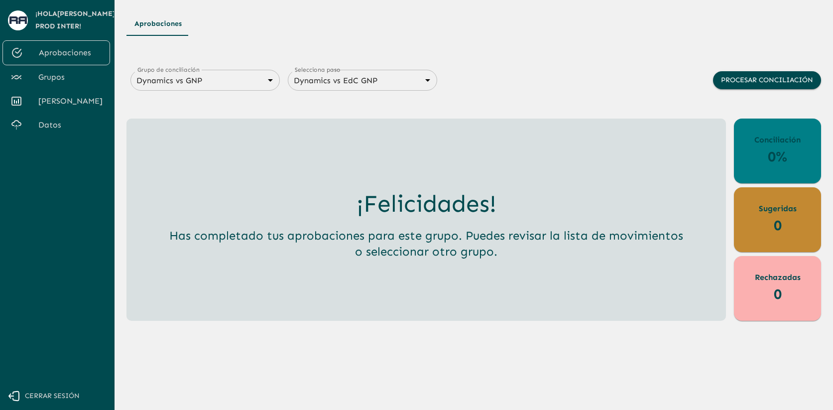
click at [89, 74] on span "Grupos" at bounding box center [70, 77] width 64 height 12
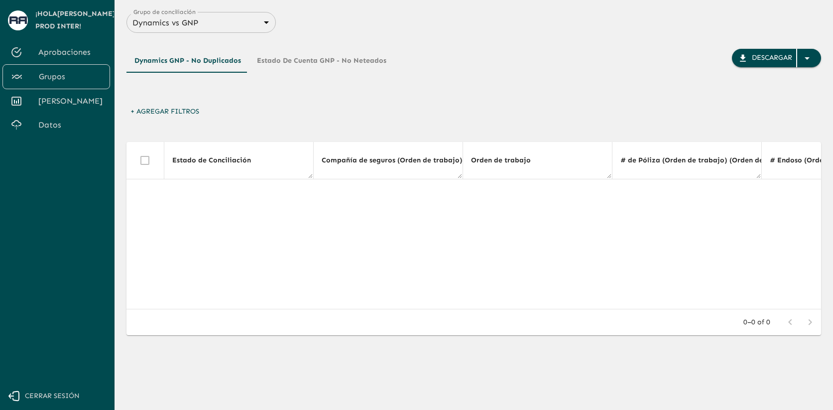
click at [224, 29] on body "Se están procesando los movimientos. Algunas acciones permanecerán deshabilitad…" at bounding box center [416, 205] width 833 height 410
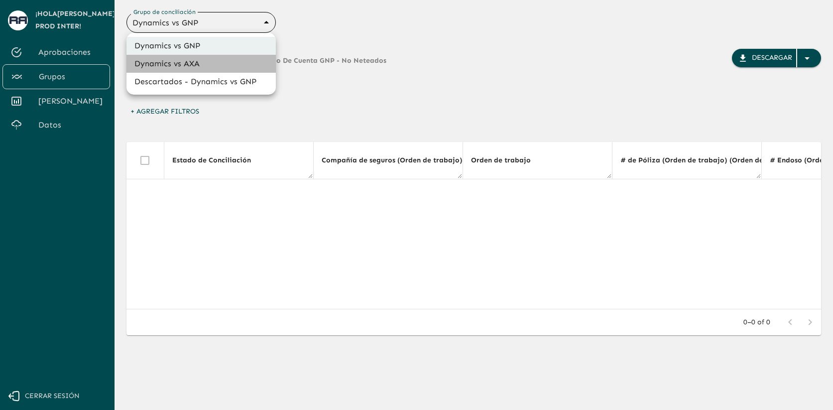
click at [219, 60] on li "Dynamics vs AXA" at bounding box center [200, 64] width 149 height 18
type input "688d0fb445366dcf85fc95f2"
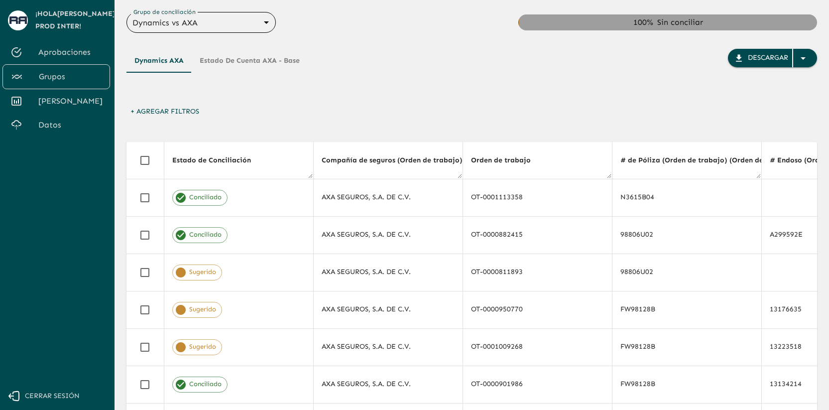
click at [177, 110] on button "+ Agregar Filtros" at bounding box center [164, 112] width 77 height 18
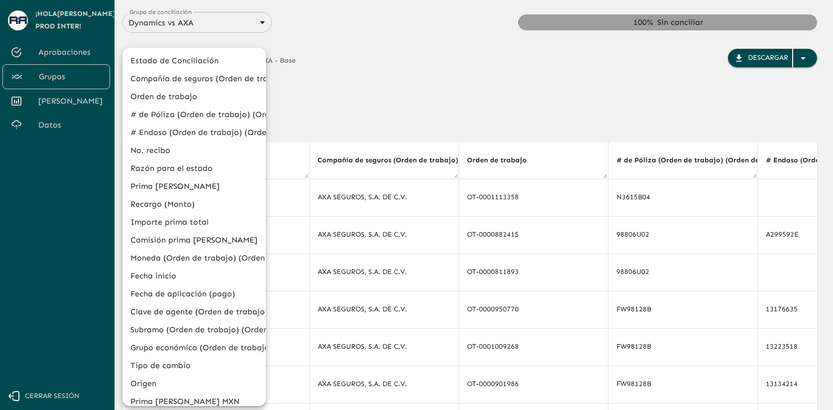
click at [197, 115] on li "# de Póliza (Orden de trabajo) (Orden de trabajo)" at bounding box center [194, 115] width 143 height 18
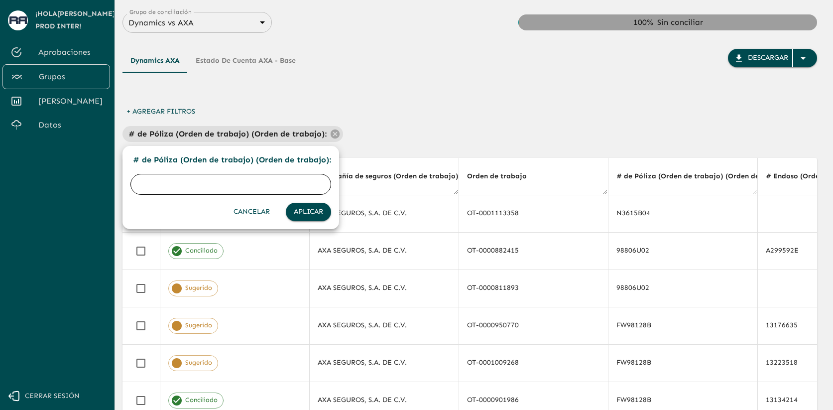
paste input "98806U02"
type input "98806U02"
click at [308, 214] on button "Aplicar" at bounding box center [308, 212] width 45 height 18
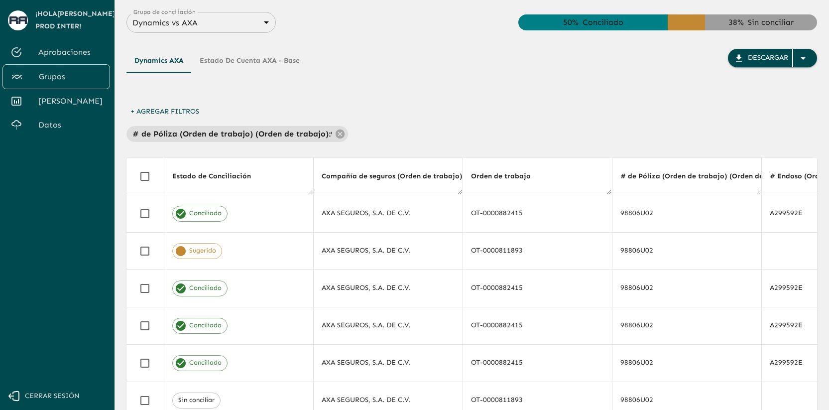
click at [185, 117] on button "+ Agregar Filtros" at bounding box center [164, 112] width 77 height 18
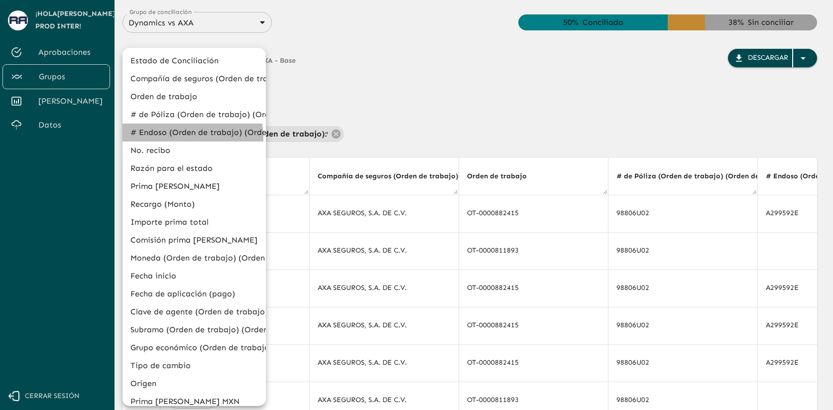
click at [190, 136] on li "# Endoso (Orden de trabajo) (Orden de trabajo)" at bounding box center [194, 132] width 143 height 18
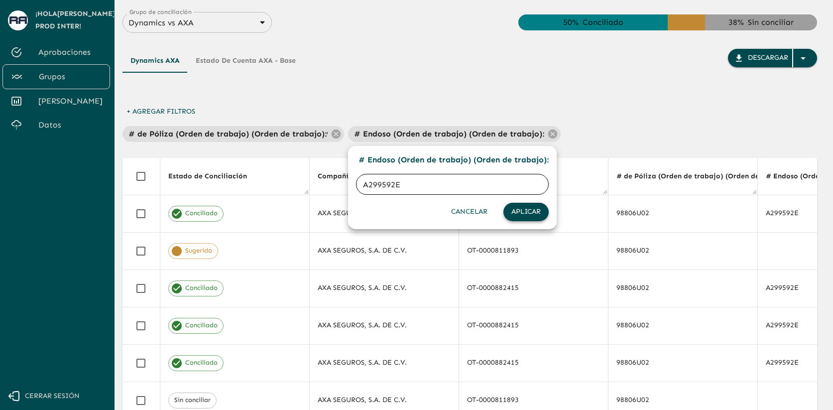
type input "A299592E"
click at [520, 211] on button "Aplicar" at bounding box center [525, 212] width 45 height 18
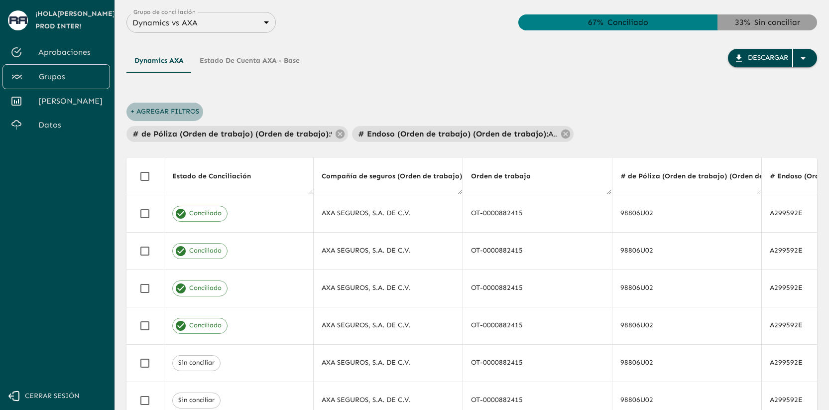
click at [179, 111] on button "+ Agregar Filtros" at bounding box center [164, 112] width 77 height 18
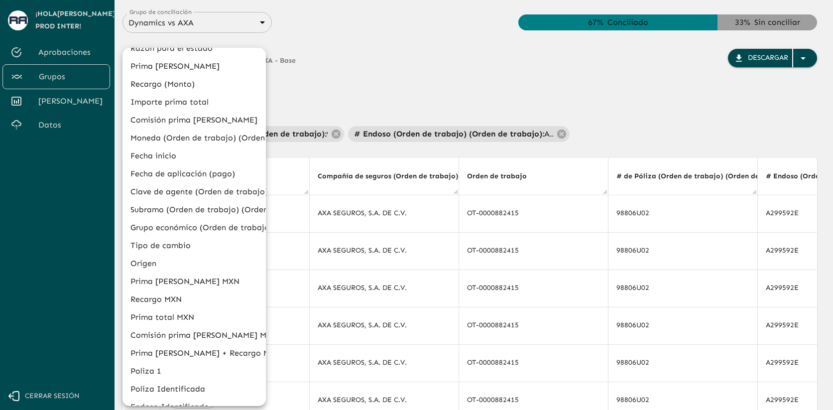
scroll to position [114, 0]
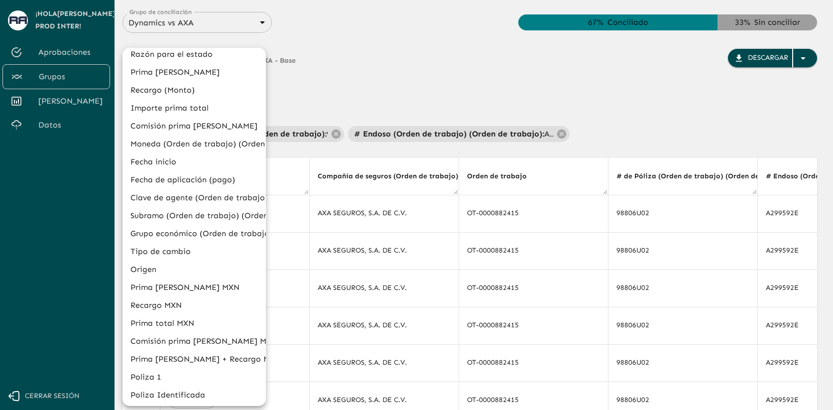
click at [175, 164] on li "Fecha inicio" at bounding box center [194, 162] width 143 height 18
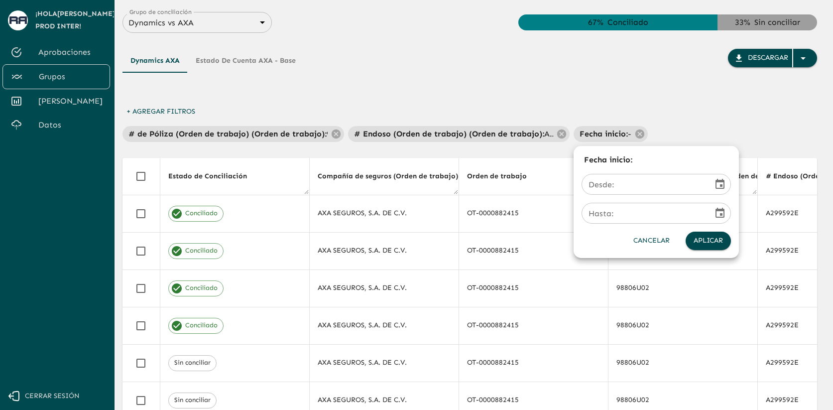
type input "DD/MM/YYYY"
click at [625, 182] on input "DD/MM/YYYY" at bounding box center [644, 184] width 124 height 28
click at [720, 185] on icon "Choose date" at bounding box center [720, 184] width 9 height 10
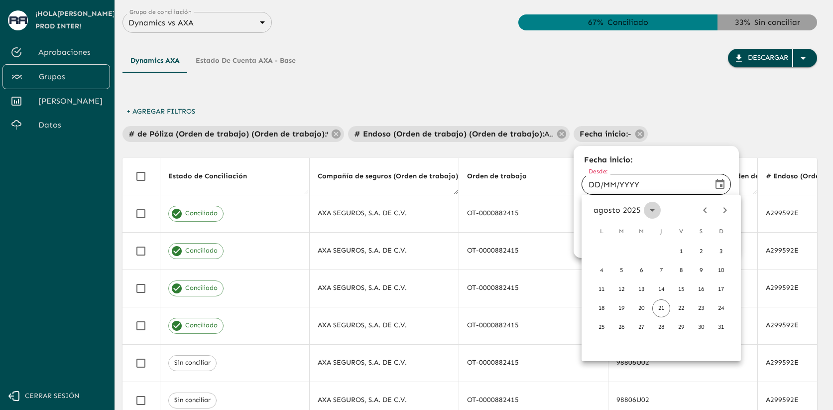
click at [654, 210] on icon "calendar view is open, switch to year view" at bounding box center [652, 210] width 12 height 12
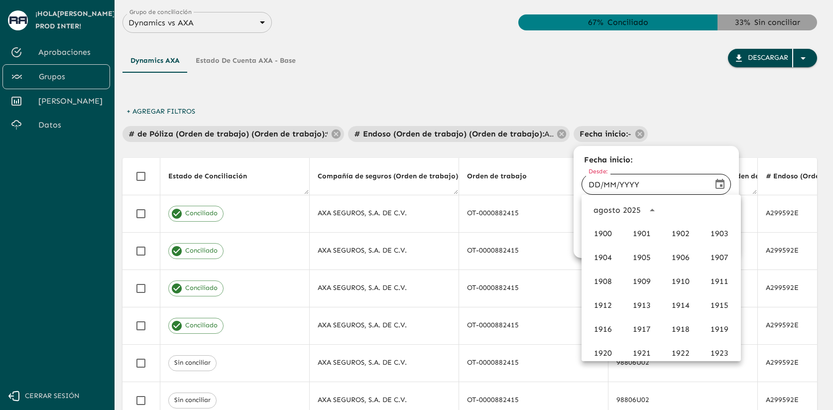
scroll to position [683, 0]
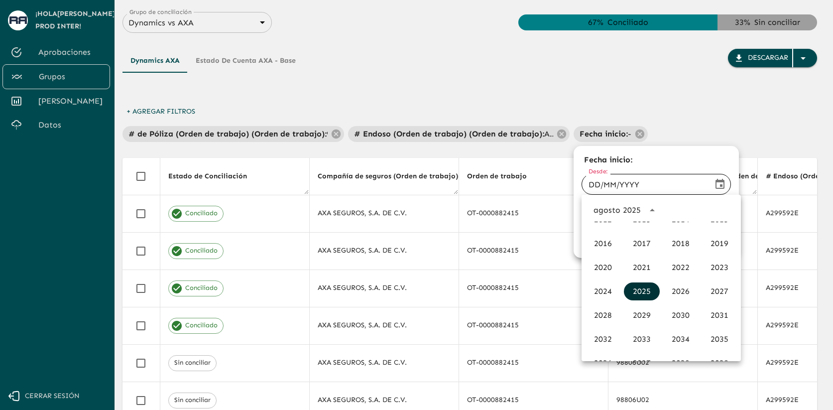
click at [643, 287] on button "2025" at bounding box center [642, 291] width 36 height 18
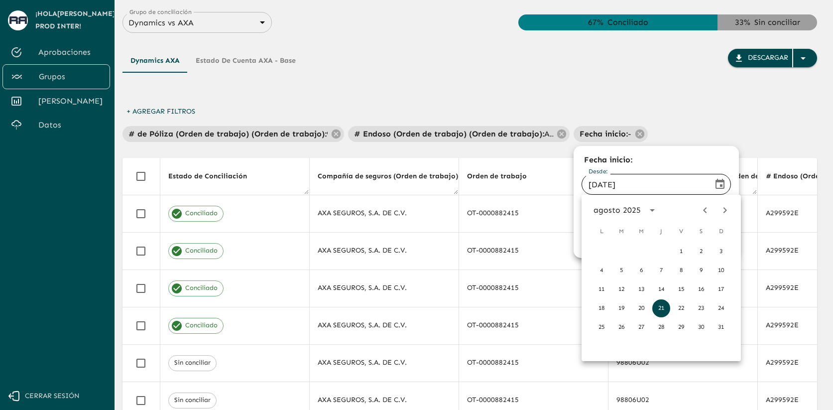
click at [708, 209] on icon "Previous month" at bounding box center [705, 210] width 12 height 12
click at [720, 209] on icon "Next month" at bounding box center [725, 210] width 12 height 12
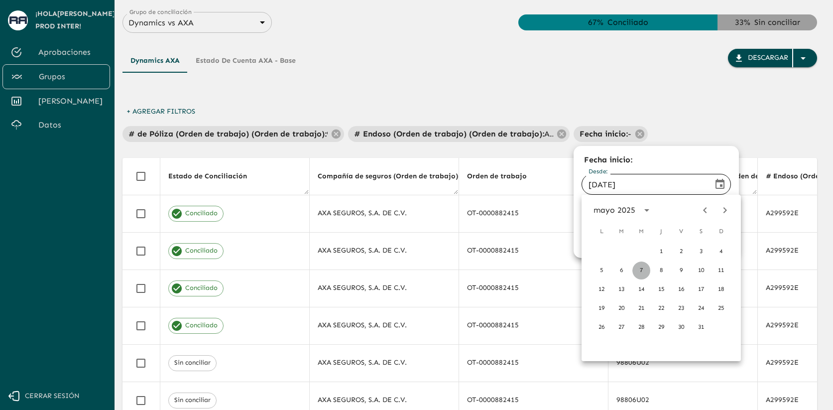
click at [642, 270] on button "7" at bounding box center [641, 270] width 18 height 18
type input "[DATE]"
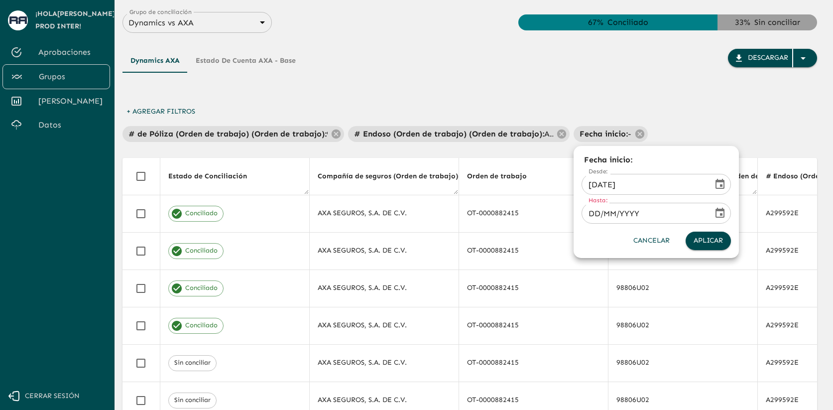
click at [719, 211] on icon "Choose date" at bounding box center [720, 213] width 12 height 12
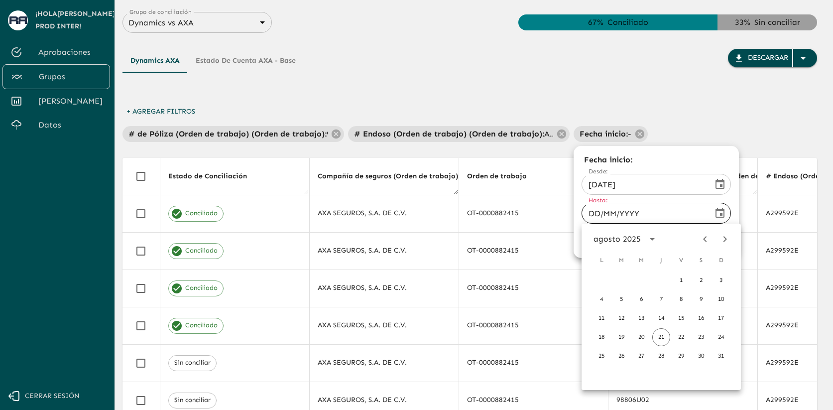
click at [705, 235] on icon "Previous month" at bounding box center [705, 239] width 12 height 12
click at [644, 299] on button "7" at bounding box center [641, 299] width 18 height 18
type input "[DATE]"
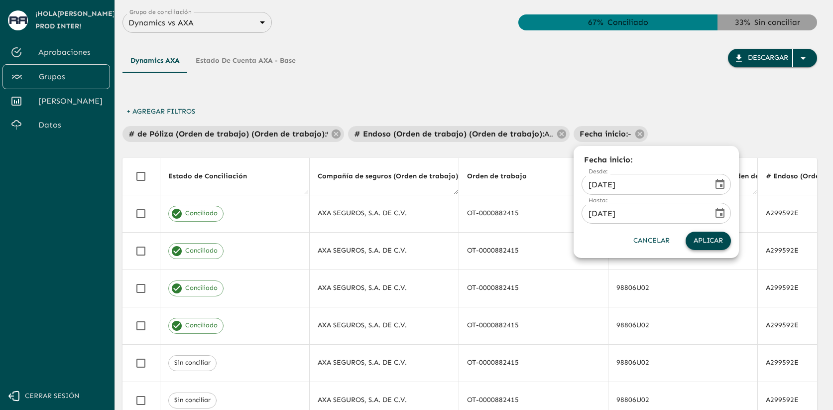
click at [707, 242] on button "Aplicar" at bounding box center [708, 241] width 45 height 18
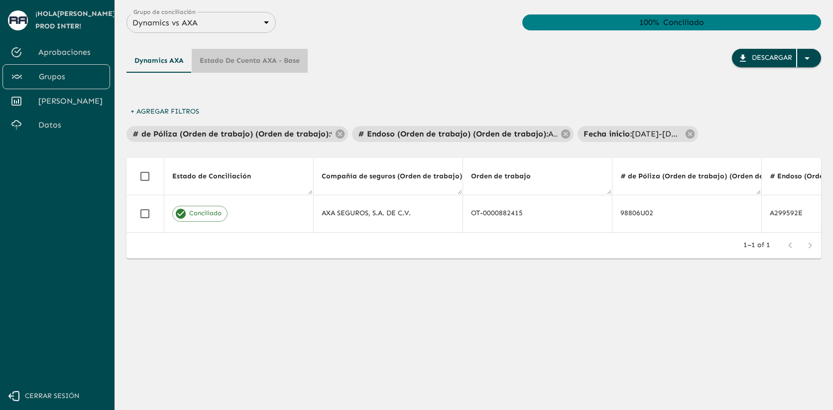
click at [272, 57] on button "Estado de cuenta AXA - Base" at bounding box center [250, 61] width 116 height 24
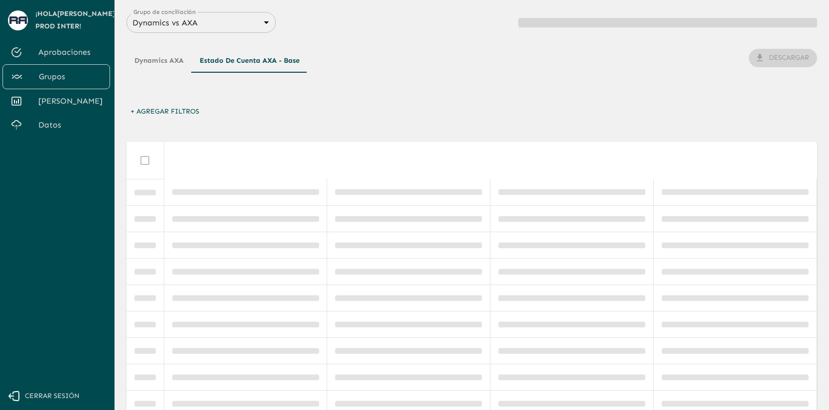
click at [179, 62] on button "Dynamics AXA" at bounding box center [158, 61] width 65 height 24
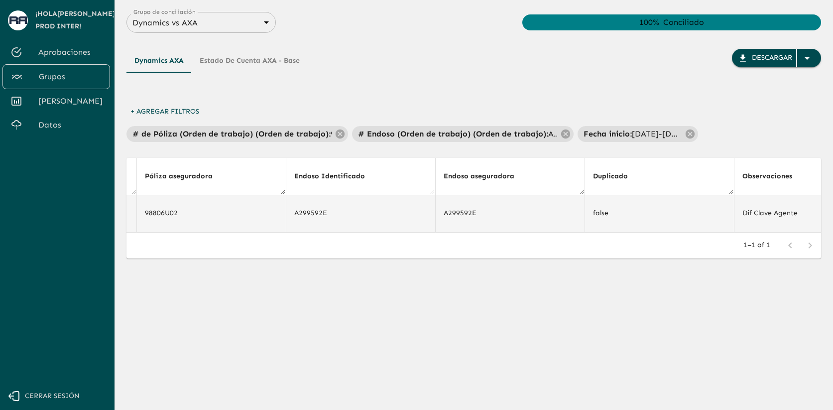
scroll to position [0, 4571]
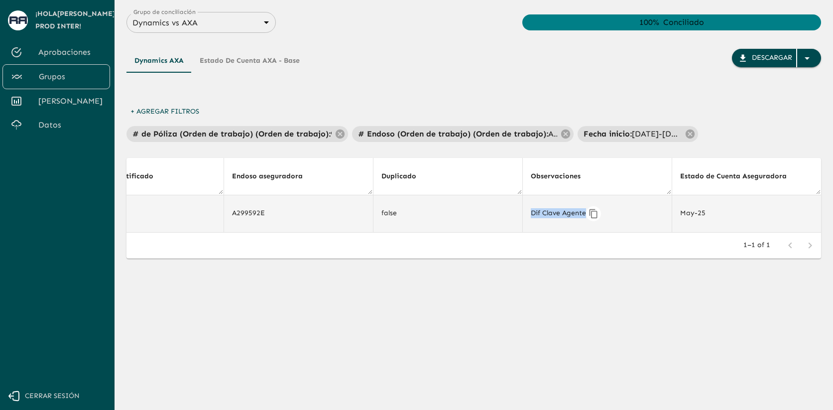
drag, startPoint x: 532, startPoint y: 212, endPoint x: 585, endPoint y: 215, distance: 53.3
click at [585, 215] on div "Dif Clave Agente" at bounding box center [597, 213] width 133 height 15
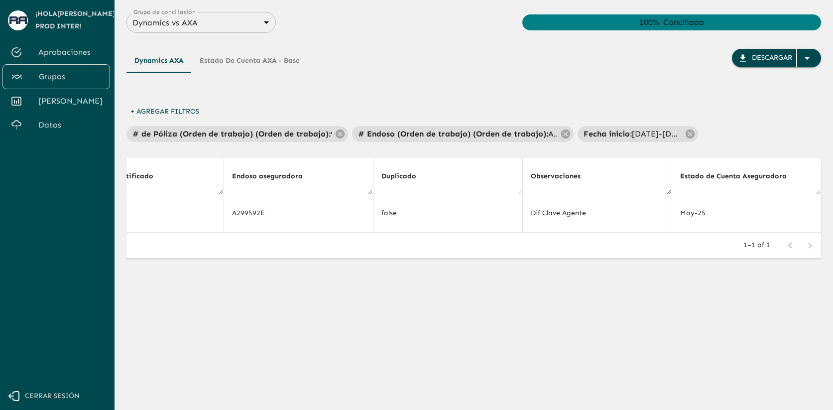
click at [566, 105] on div "+ Agregar Filtros # de Póliza (Orden de trabajo) (Orden de trabajo) : 98806U02 …" at bounding box center [473, 122] width 695 height 39
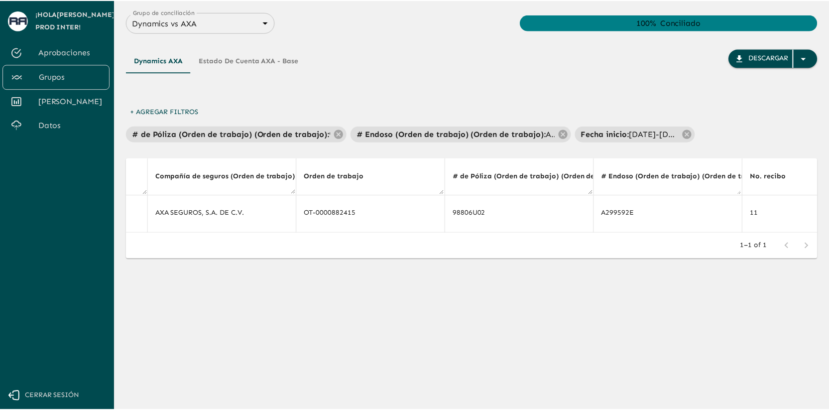
scroll to position [0, 0]
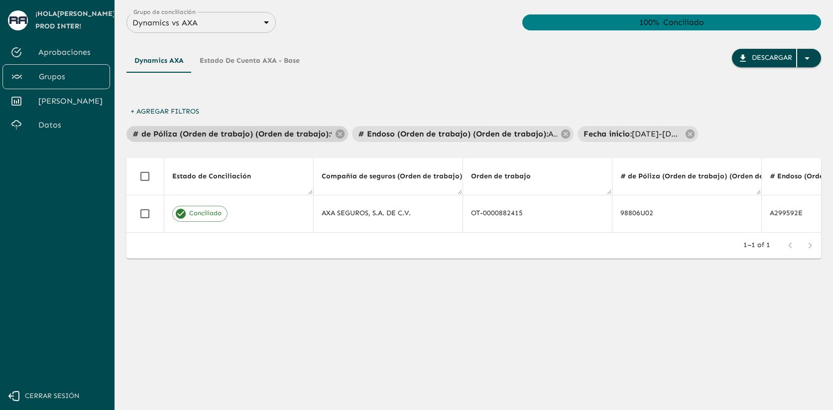
click at [307, 135] on p "# de Póliza (Orden de trabajo) (Orden de trabajo) :" at bounding box center [231, 134] width 198 height 12
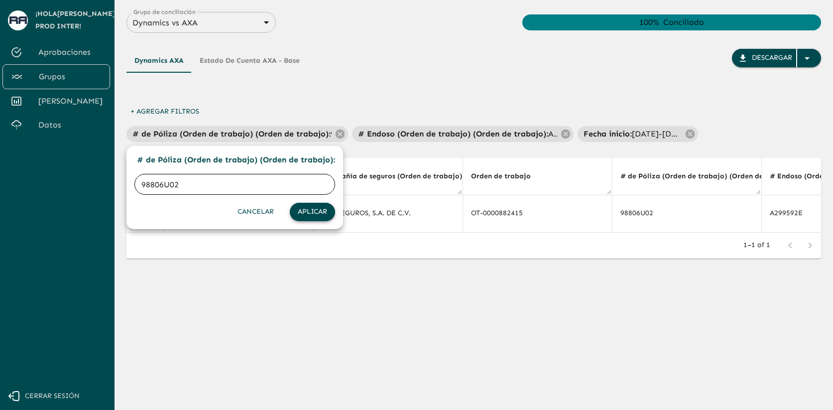
click at [308, 210] on button "Aplicar" at bounding box center [312, 212] width 45 height 18
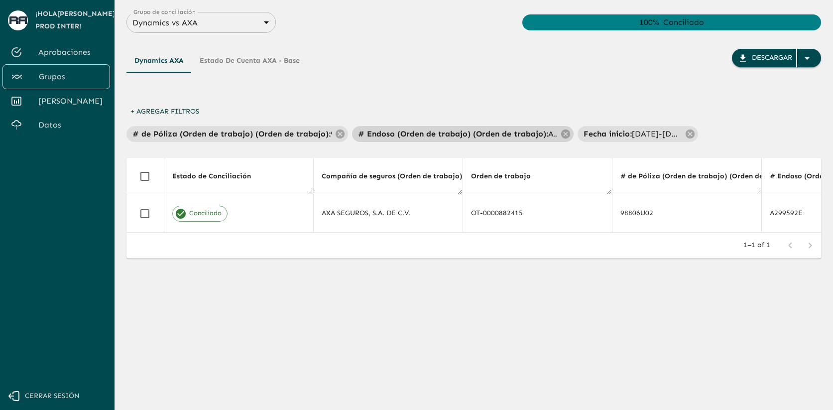
click at [447, 128] on p "# Endoso (Orden de trabajo) (Orden de trabajo) :" at bounding box center [453, 134] width 190 height 12
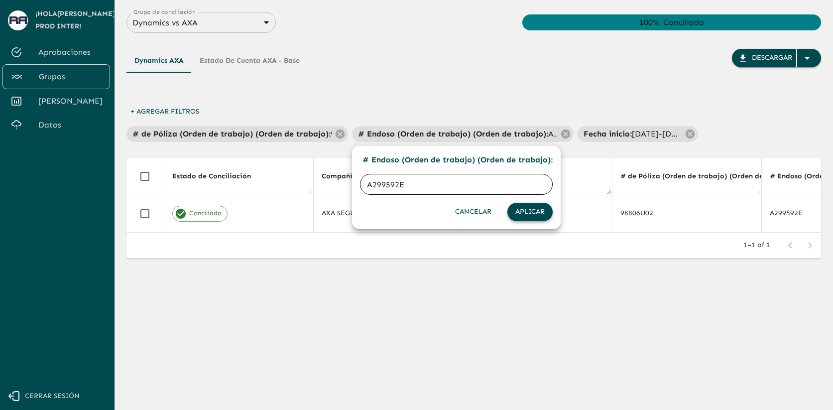
click at [518, 210] on button "Aplicar" at bounding box center [529, 212] width 45 height 18
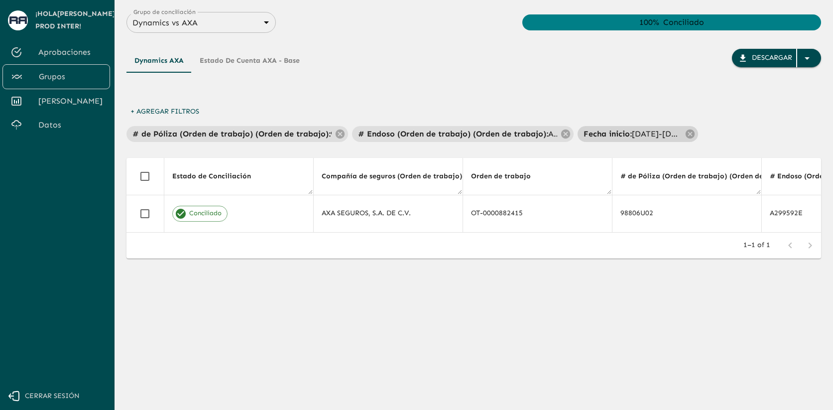
click at [628, 132] on p "Fecha inicio :" at bounding box center [608, 134] width 48 height 12
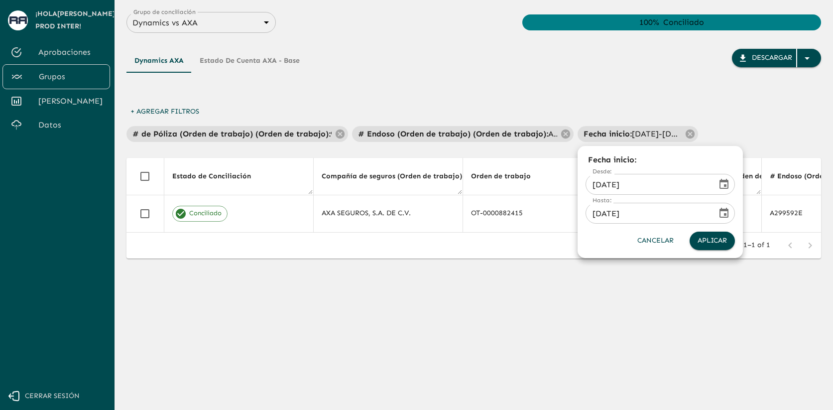
click at [469, 80] on div at bounding box center [416, 205] width 833 height 410
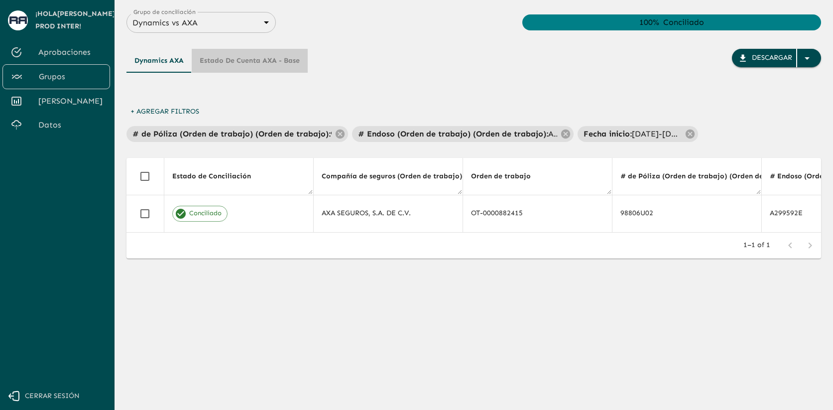
click at [279, 61] on button "Estado de cuenta AXA - Base" at bounding box center [250, 61] width 116 height 24
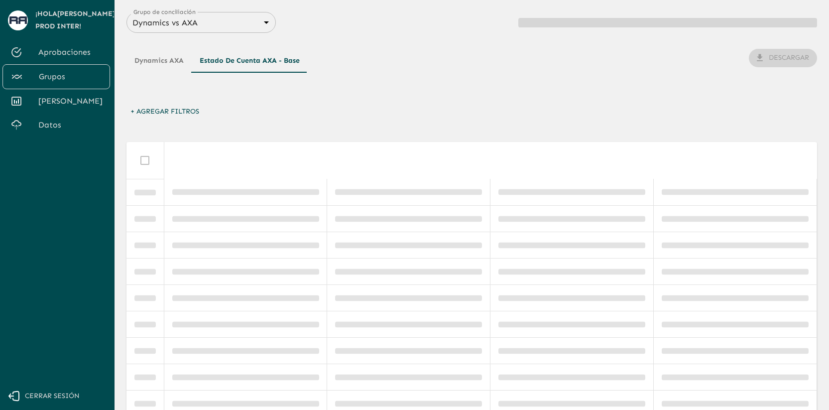
click at [181, 63] on button "Dynamics AXA" at bounding box center [158, 61] width 65 height 24
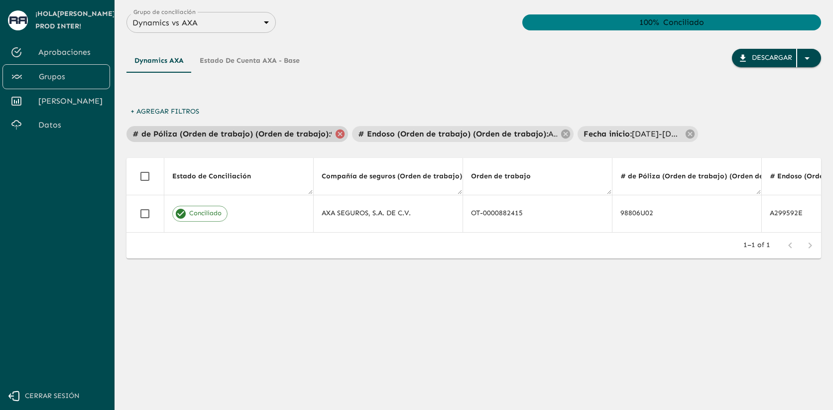
click at [341, 131] on icon at bounding box center [340, 133] width 9 height 9
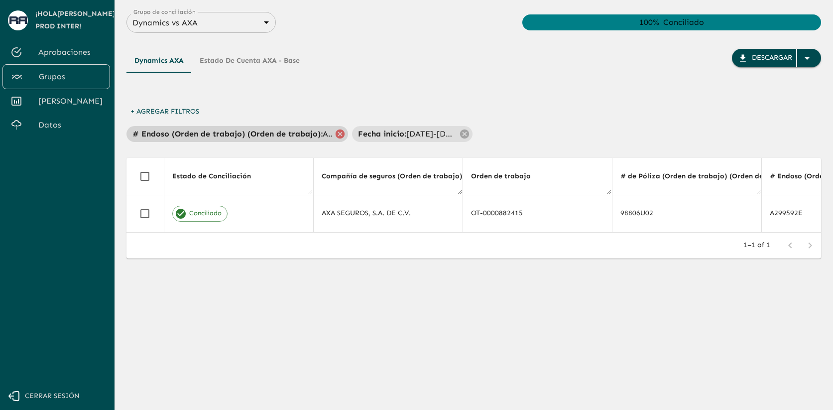
click at [337, 132] on icon at bounding box center [340, 133] width 9 height 9
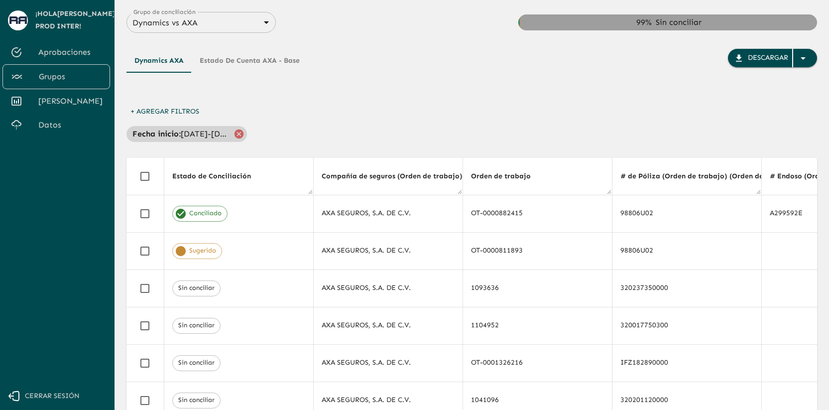
click at [237, 134] on icon at bounding box center [239, 133] width 9 height 9
